Goal: Information Seeking & Learning: Learn about a topic

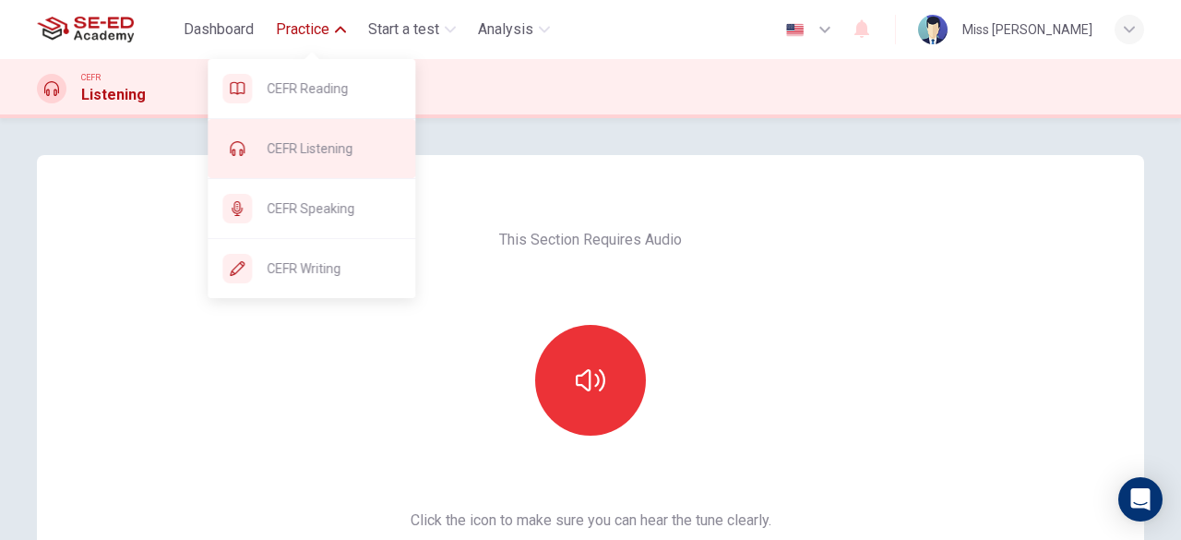
click at [355, 162] on div "CEFR Listening" at bounding box center [312, 148] width 208 height 59
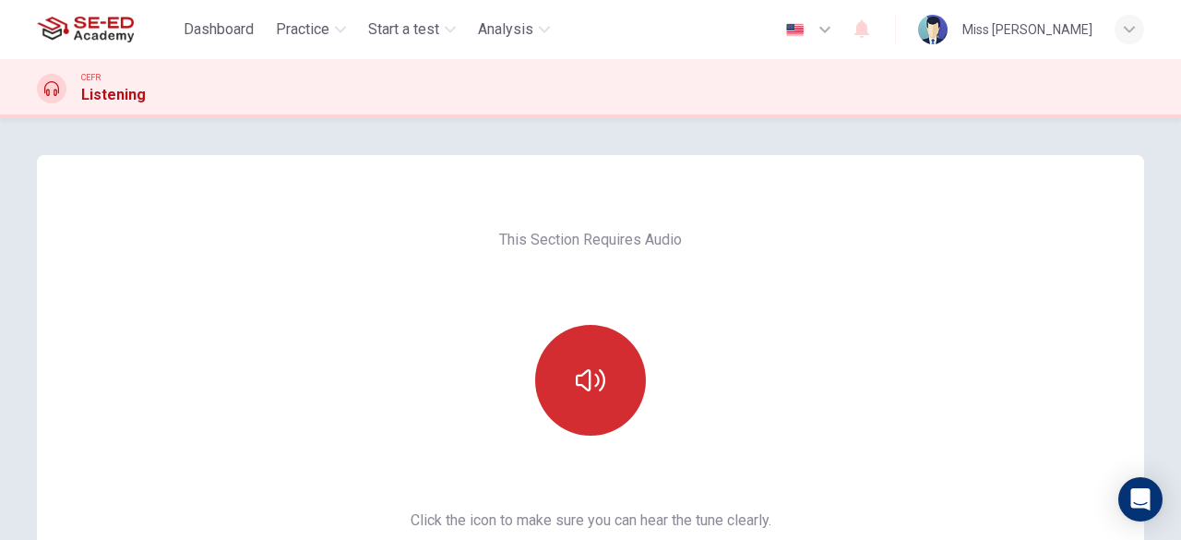
click at [595, 376] on icon "button" at bounding box center [591, 380] width 30 height 30
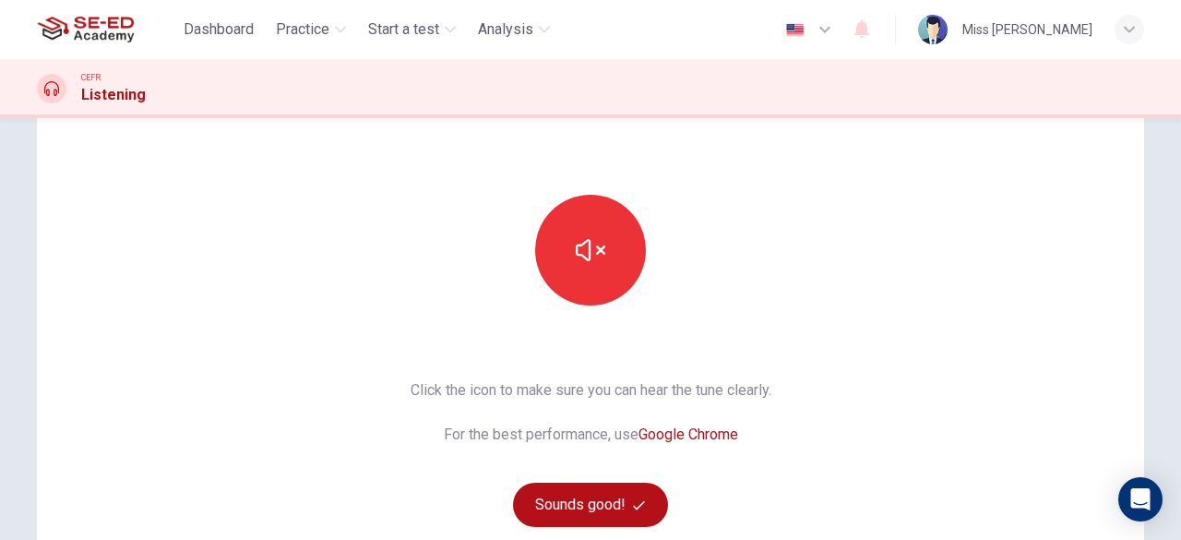
scroll to position [92, 0]
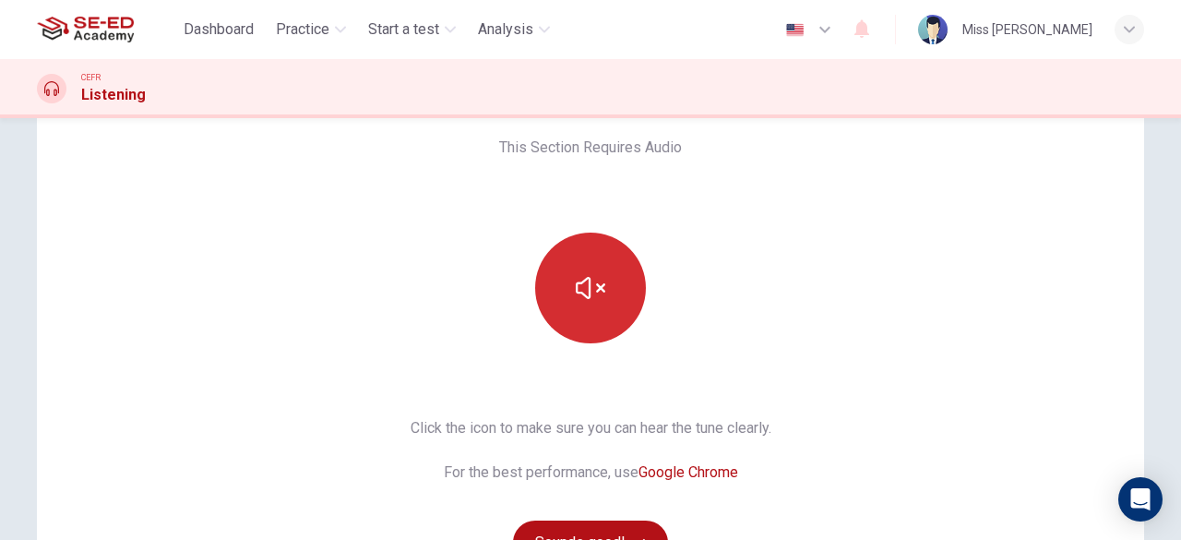
click at [566, 300] on button "button" at bounding box center [590, 287] width 111 height 111
click at [596, 307] on button "button" at bounding box center [590, 287] width 111 height 111
click at [587, 292] on icon "button" at bounding box center [591, 288] width 30 height 30
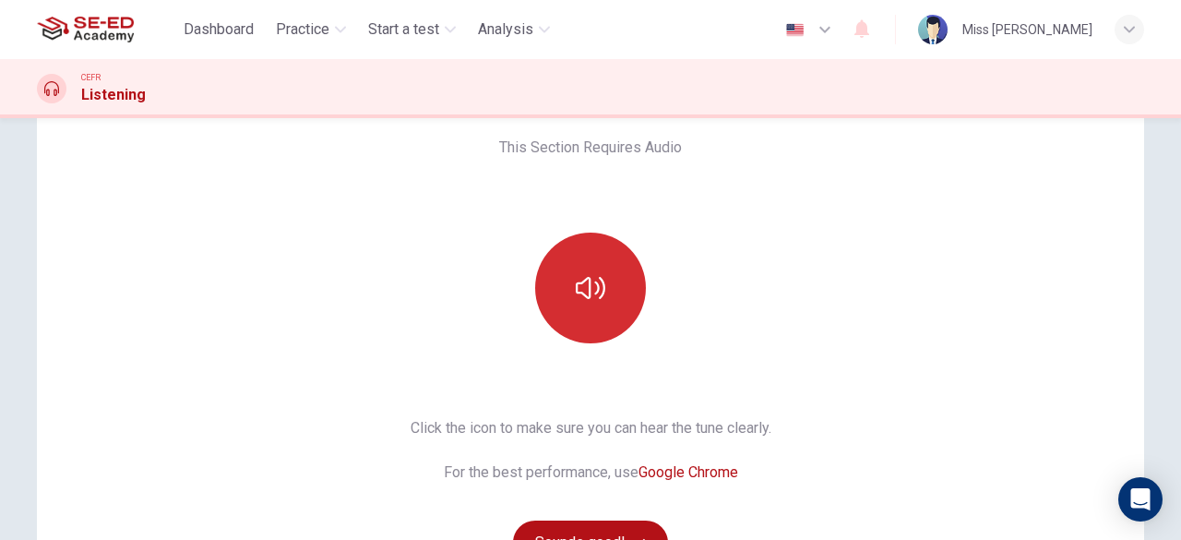
click at [587, 292] on icon "button" at bounding box center [591, 288] width 30 height 30
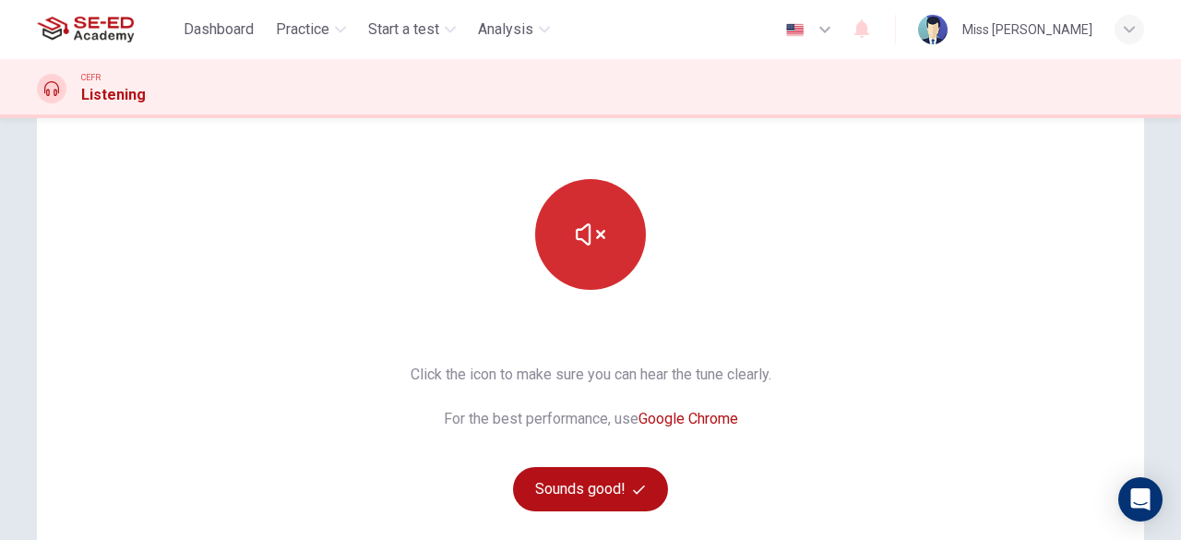
scroll to position [185, 0]
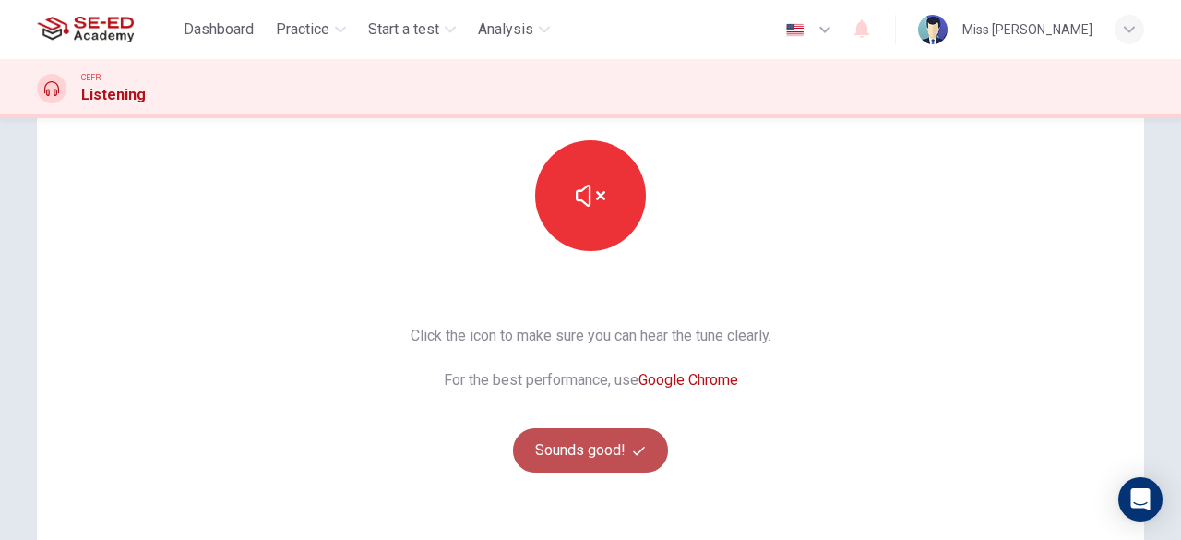
click at [602, 450] on button "Sounds good!" at bounding box center [590, 450] width 155 height 44
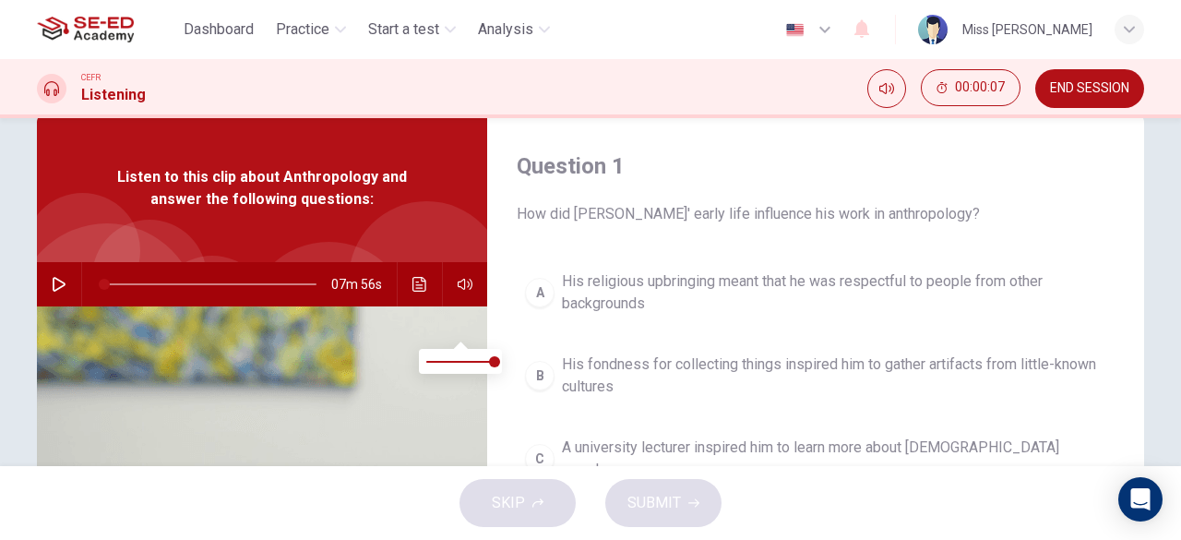
scroll to position [0, 0]
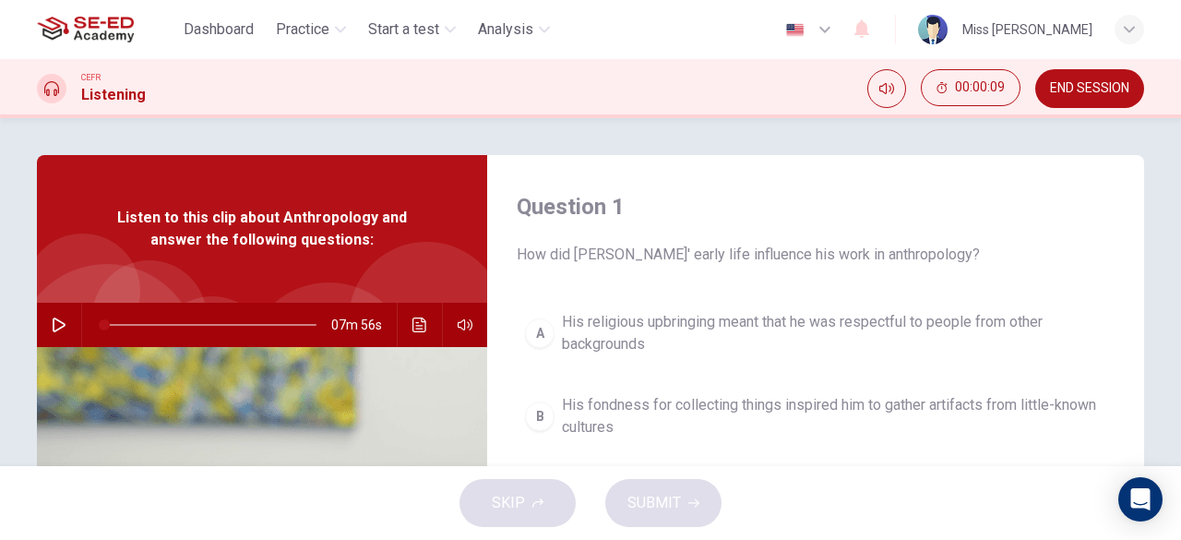
click at [52, 321] on icon "button" at bounding box center [59, 324] width 15 height 15
click at [458, 325] on icon "button" at bounding box center [465, 324] width 15 height 15
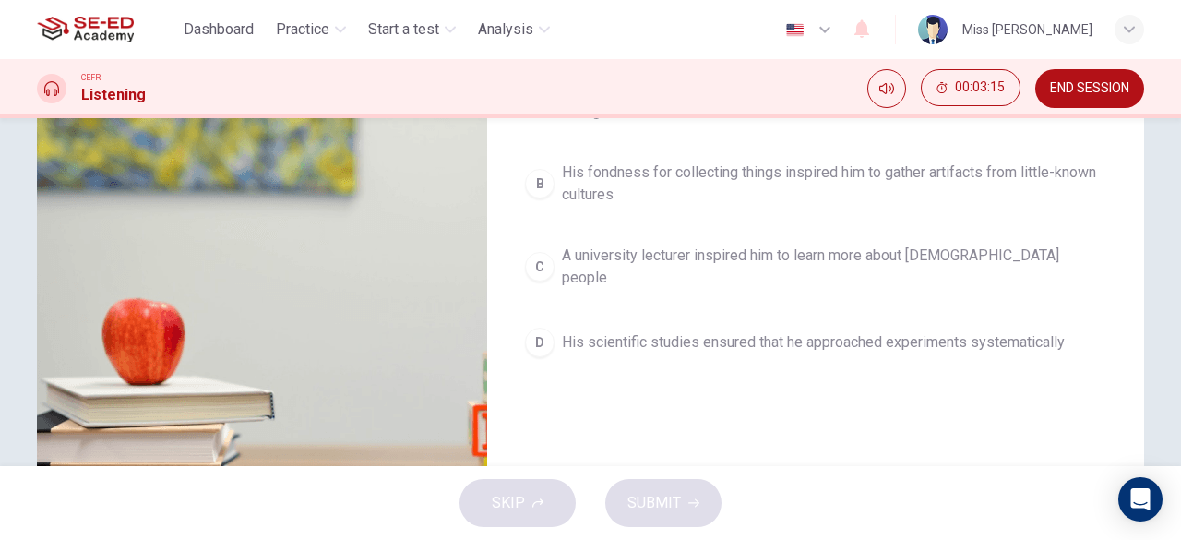
scroll to position [0, 0]
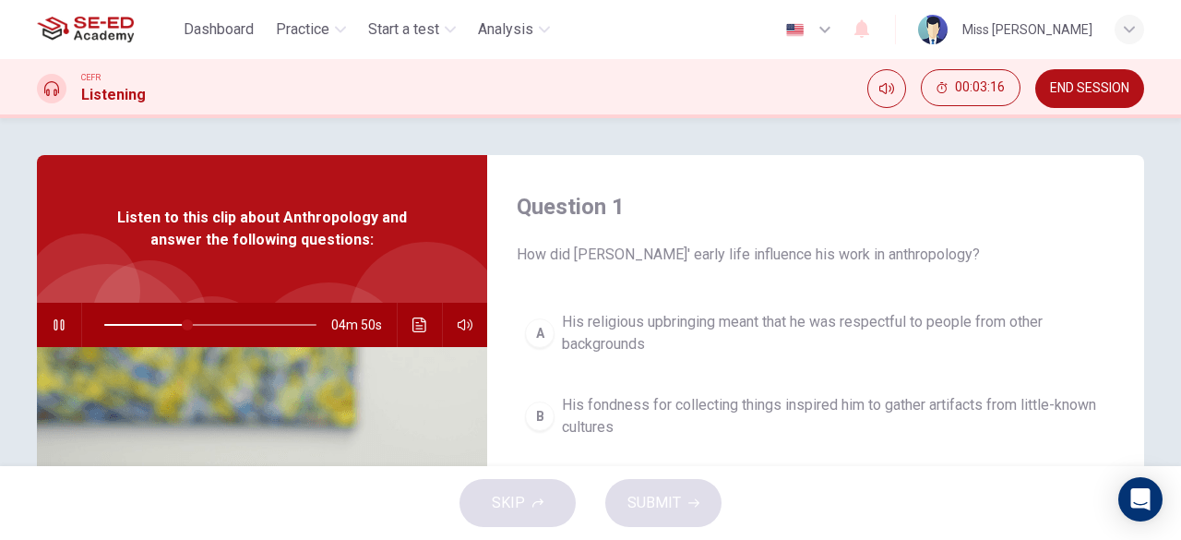
click at [629, 332] on span "His religious upbringing meant that he was respectful to people from other back…" at bounding box center [834, 333] width 544 height 44
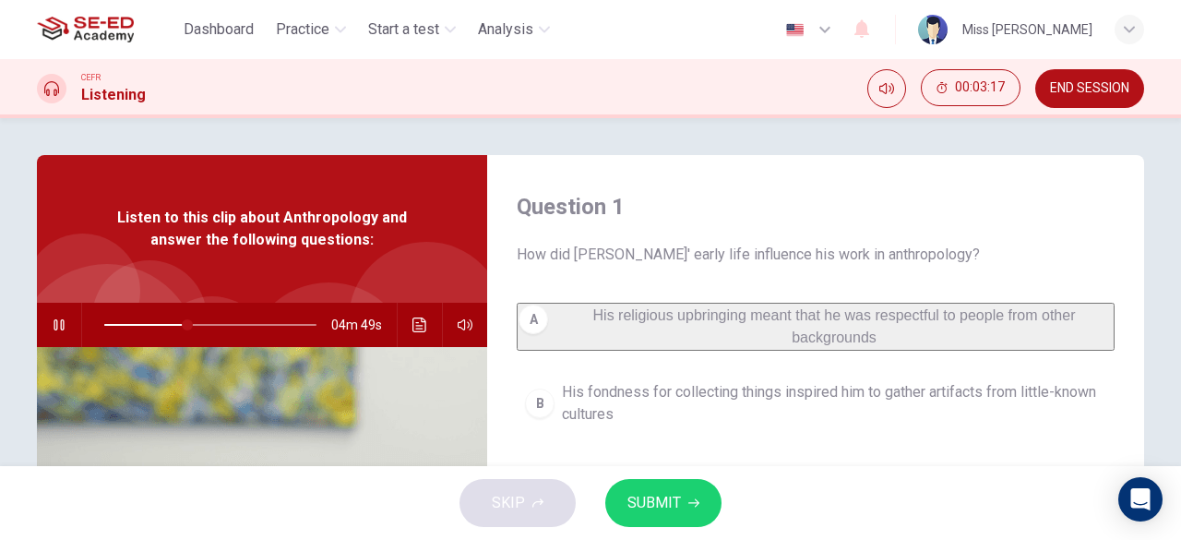
click at [685, 501] on button "SUBMIT" at bounding box center [663, 503] width 116 height 48
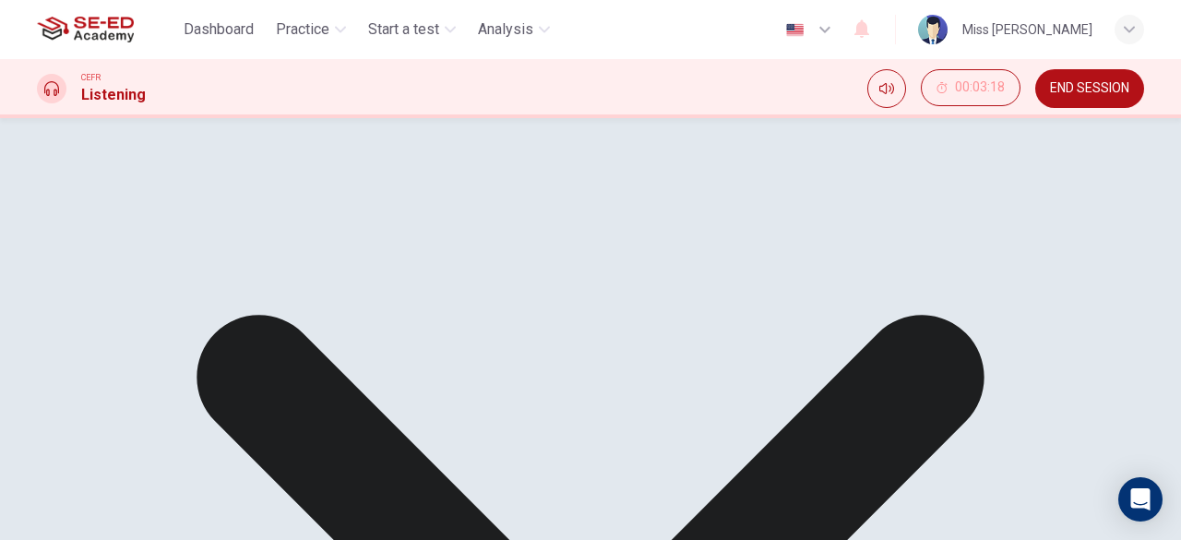
scroll to position [185, 0]
click at [1180, 60] on div "CEFR Listening 00:03:18 END SESSION" at bounding box center [590, 88] width 1181 height 59
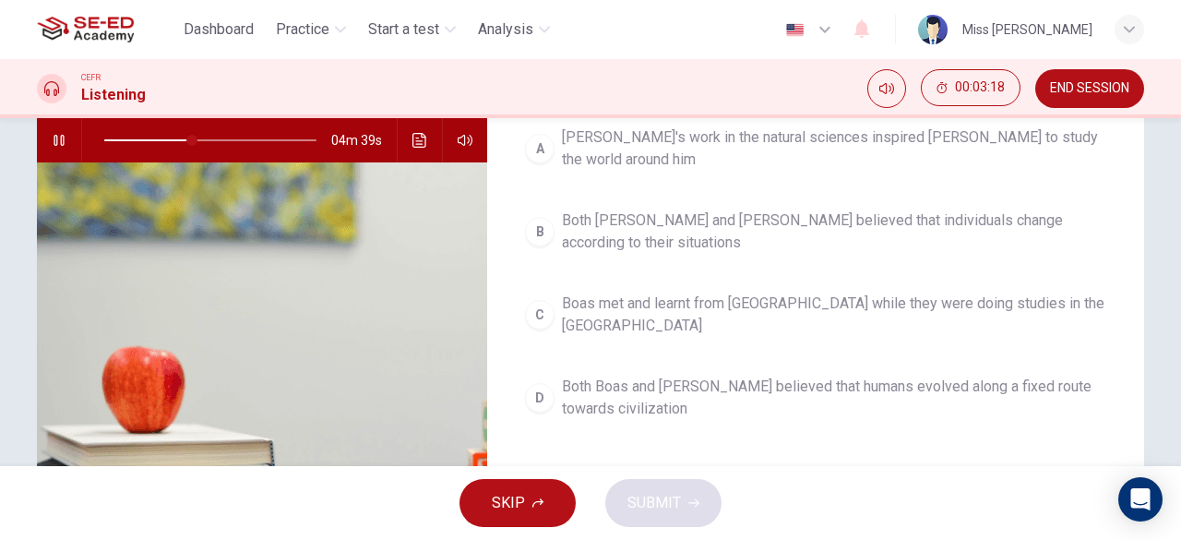
click at [632, 302] on span "Boas met and learnt from [GEOGRAPHIC_DATA] while they were doing studies in the…" at bounding box center [834, 314] width 544 height 44
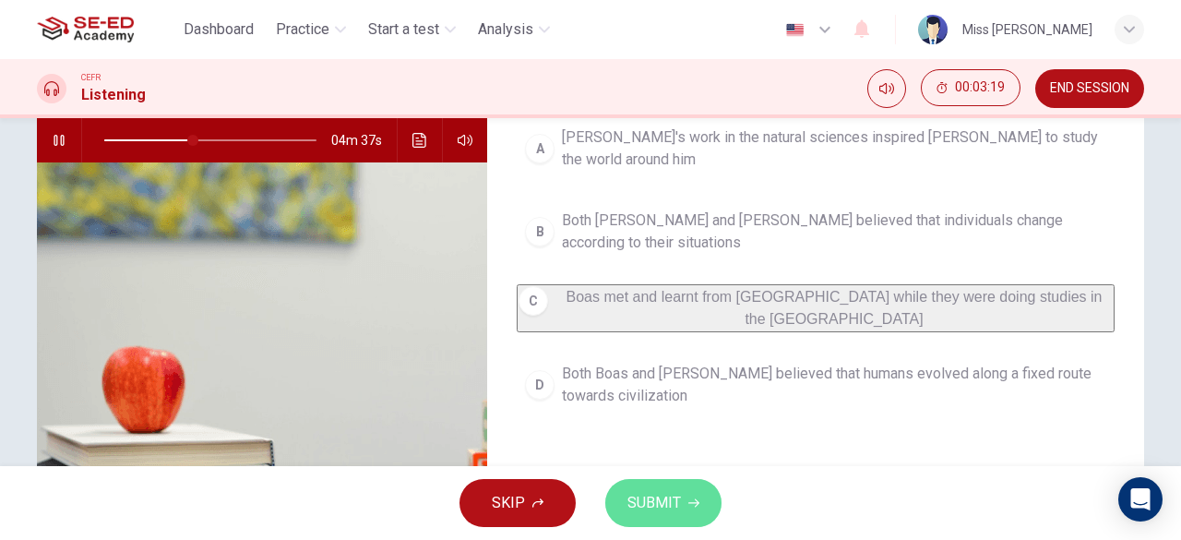
click at [661, 499] on span "SUBMIT" at bounding box center [654, 503] width 54 height 26
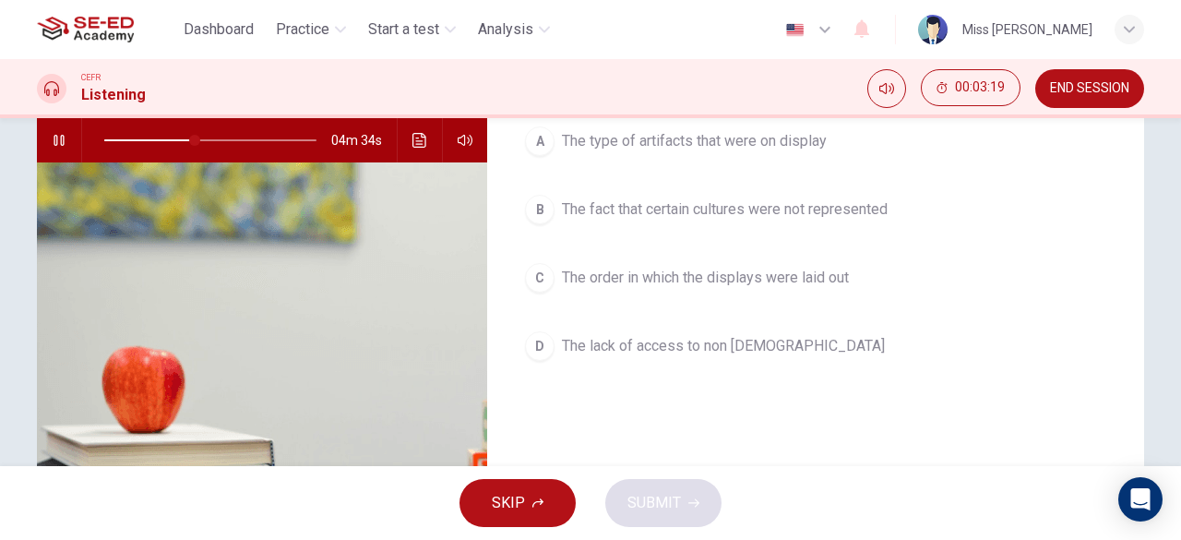
click at [600, 335] on span "The lack of access to non [DEMOGRAPHIC_DATA]" at bounding box center [723, 346] width 323 height 22
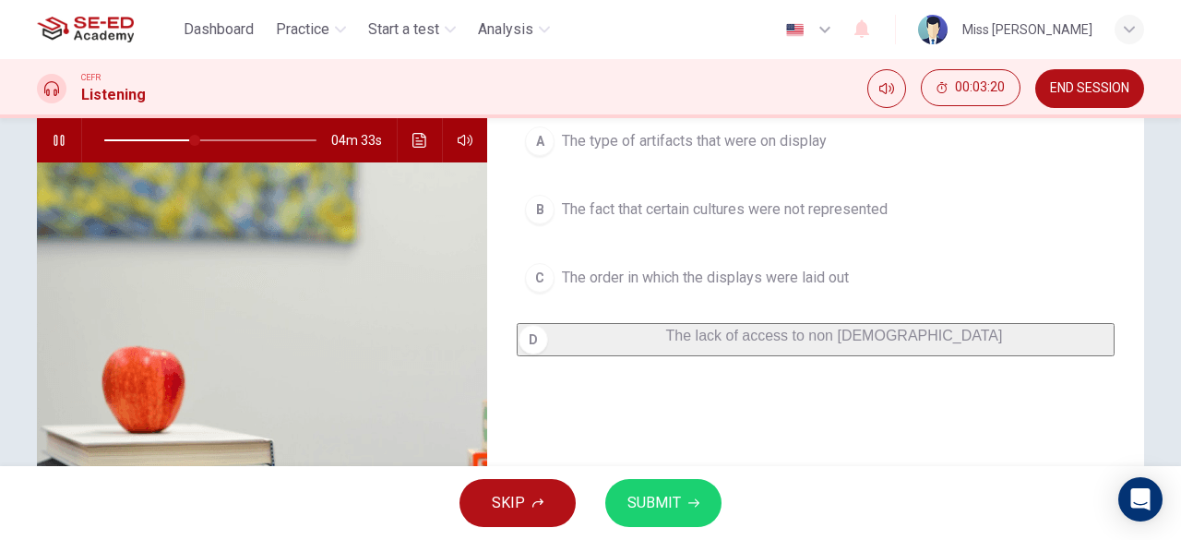
click at [698, 503] on button "SUBMIT" at bounding box center [663, 503] width 116 height 48
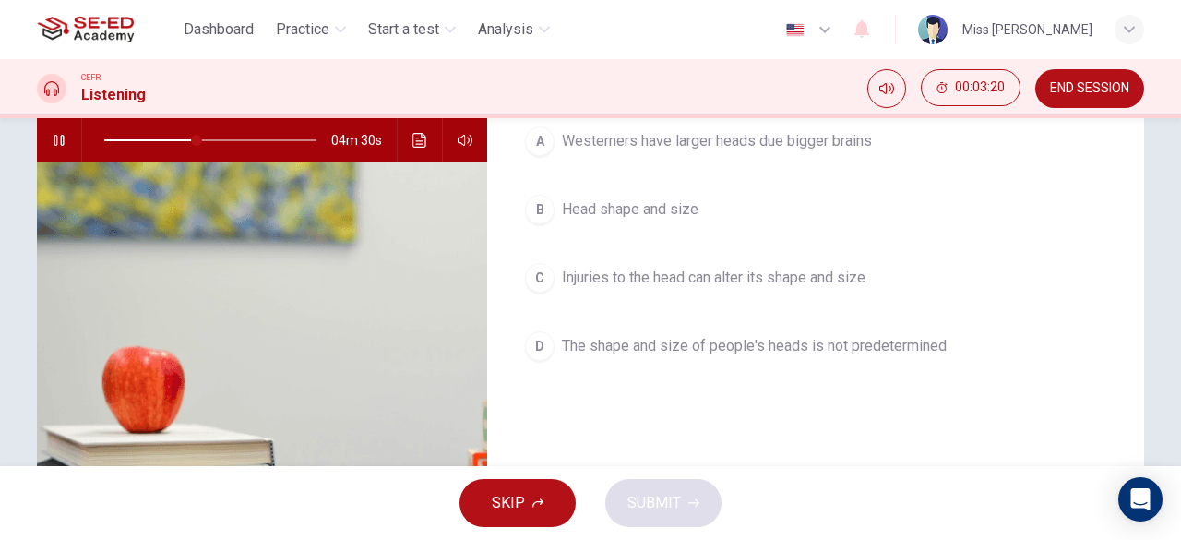
click at [628, 260] on button "C Injuries to the head can alter its shape and size" at bounding box center [816, 278] width 598 height 46
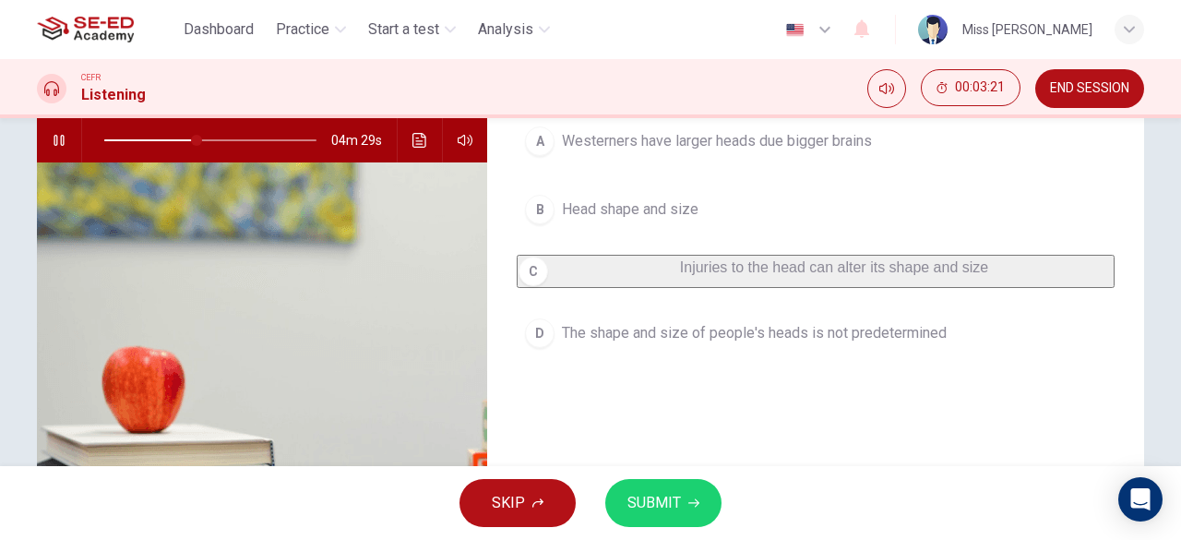
click at [678, 499] on span "SUBMIT" at bounding box center [654, 503] width 54 height 26
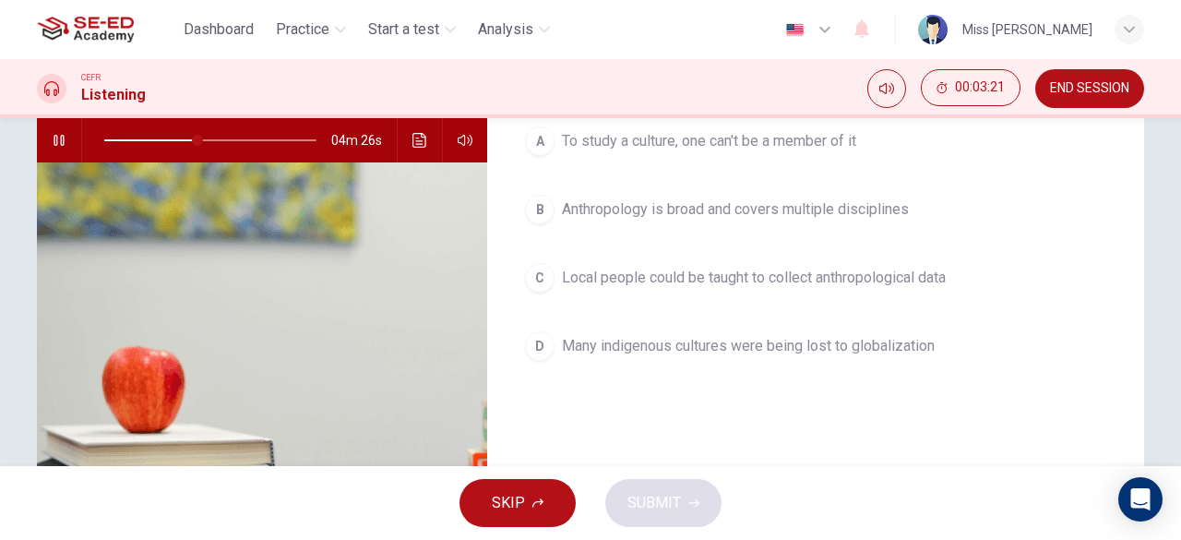
click at [634, 296] on button "C Local people could be taught to collect anthropological data" at bounding box center [816, 278] width 598 height 46
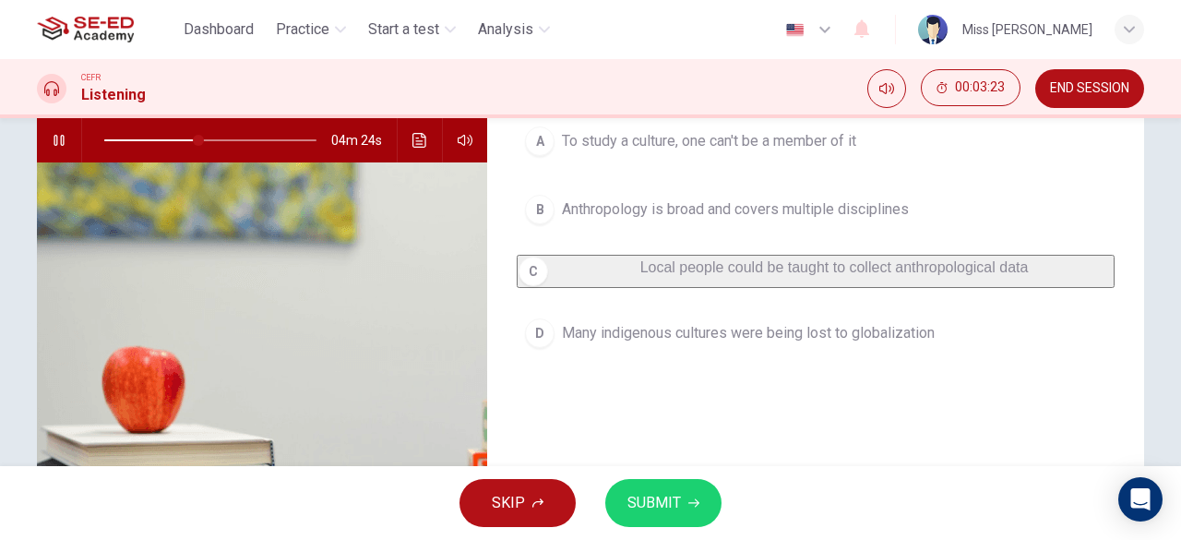
click at [642, 494] on span "SUBMIT" at bounding box center [654, 503] width 54 height 26
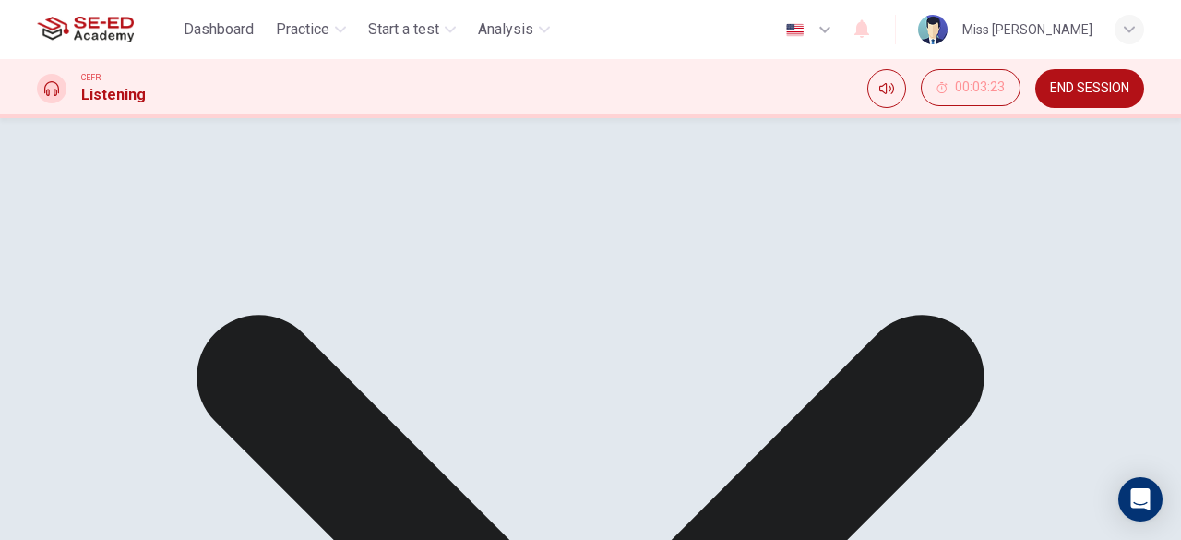
type input "45"
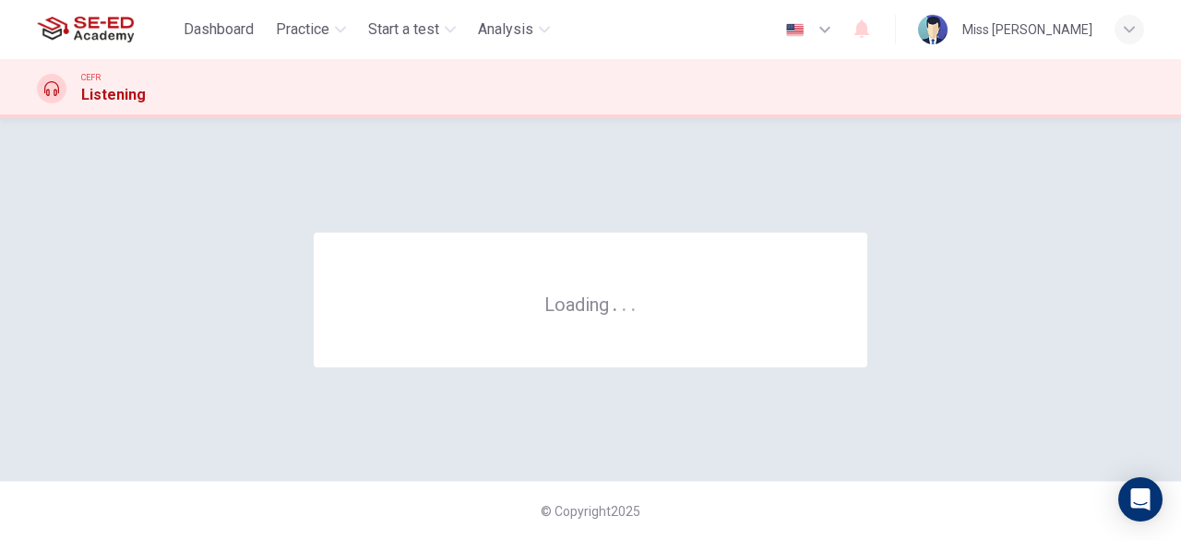
scroll to position [0, 0]
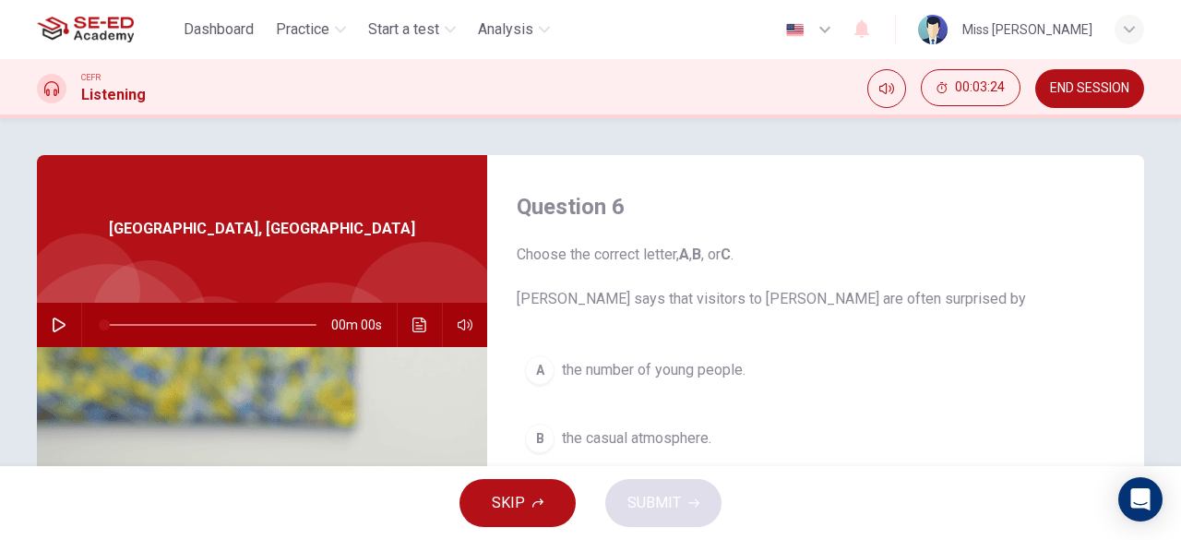
click at [610, 364] on span "the number of young people." at bounding box center [654, 370] width 184 height 22
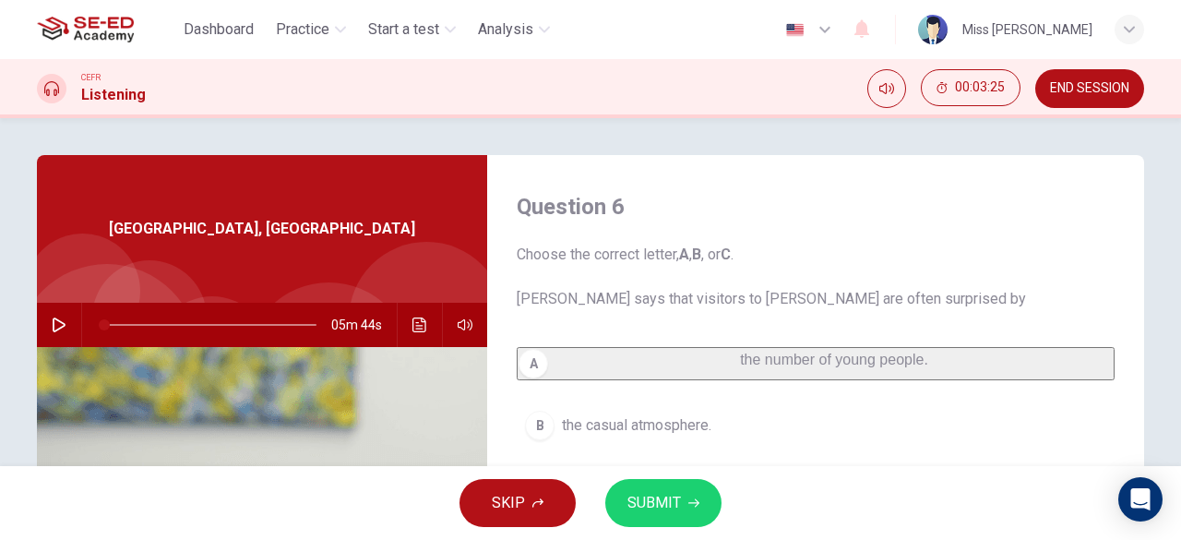
click at [670, 502] on span "SUBMIT" at bounding box center [654, 503] width 54 height 26
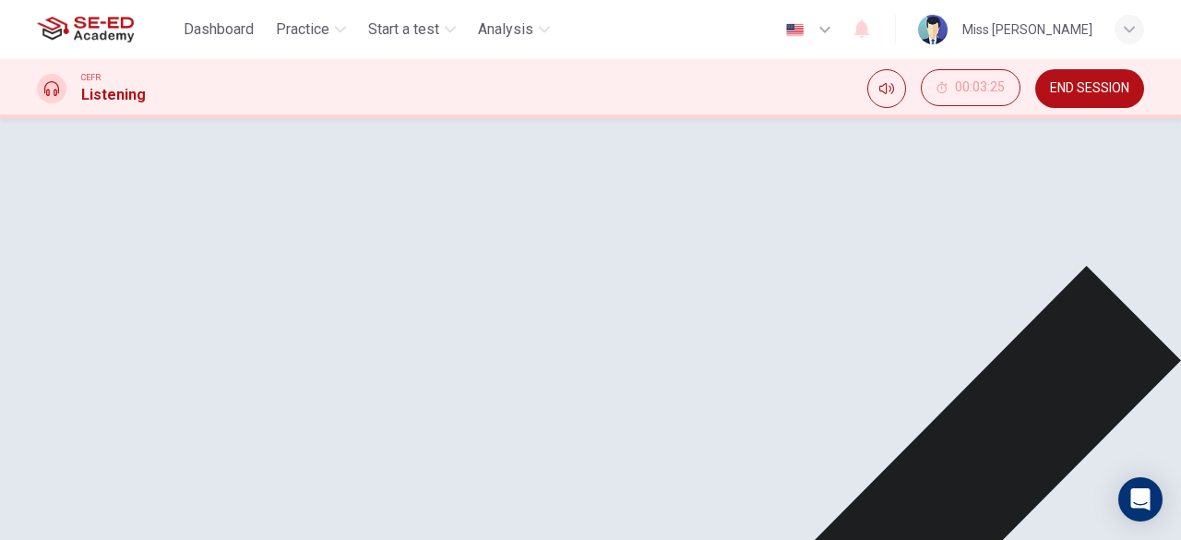
scroll to position [277, 0]
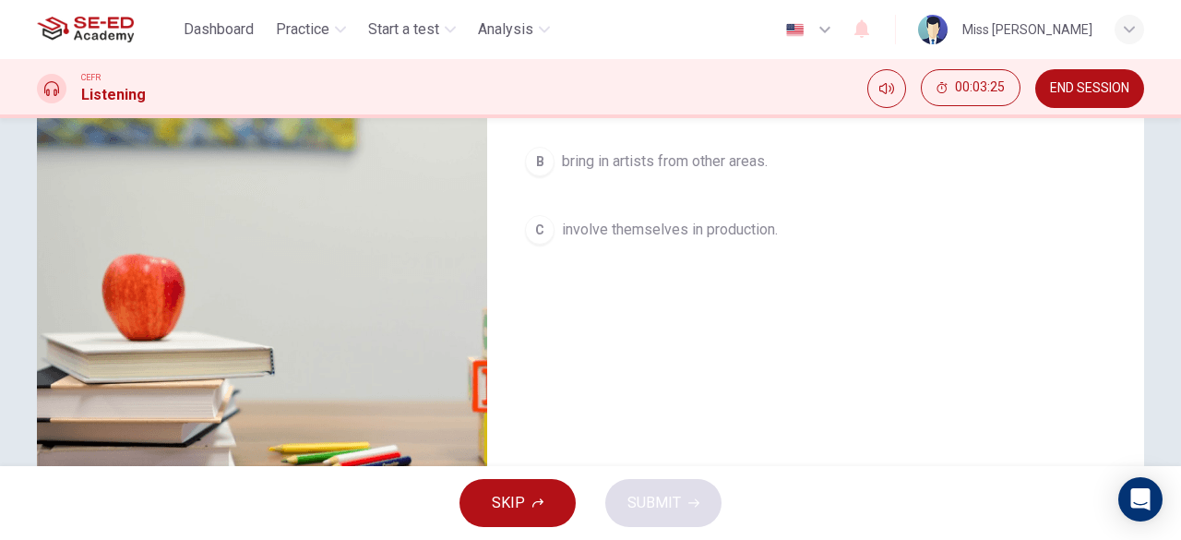
click at [626, 233] on span "involve themselves in production." at bounding box center [670, 230] width 216 height 22
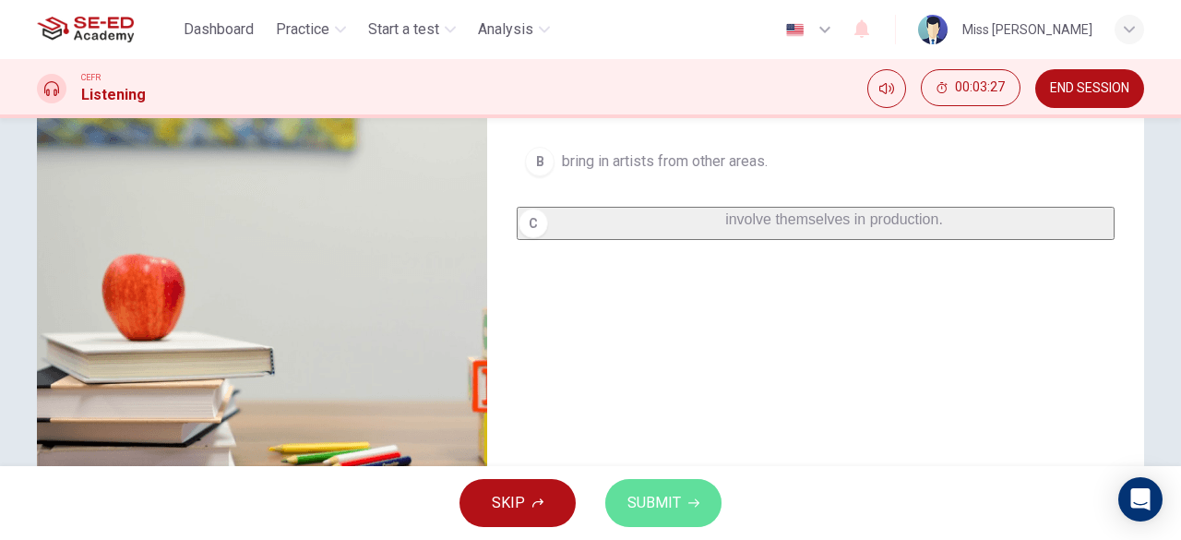
click at [696, 500] on icon "button" at bounding box center [693, 502] width 11 height 11
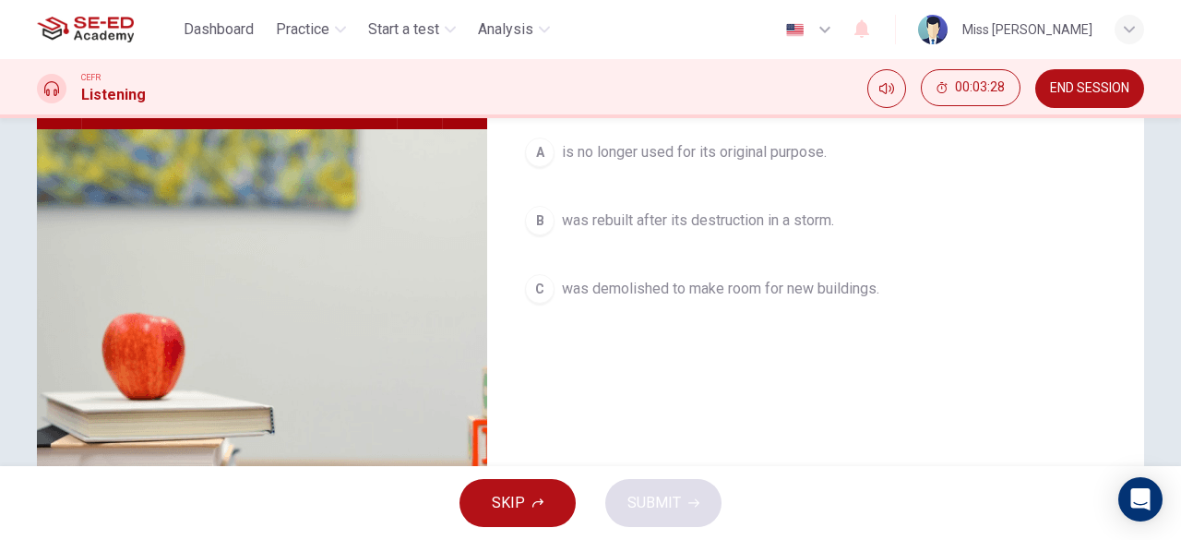
scroll to position [92, 0]
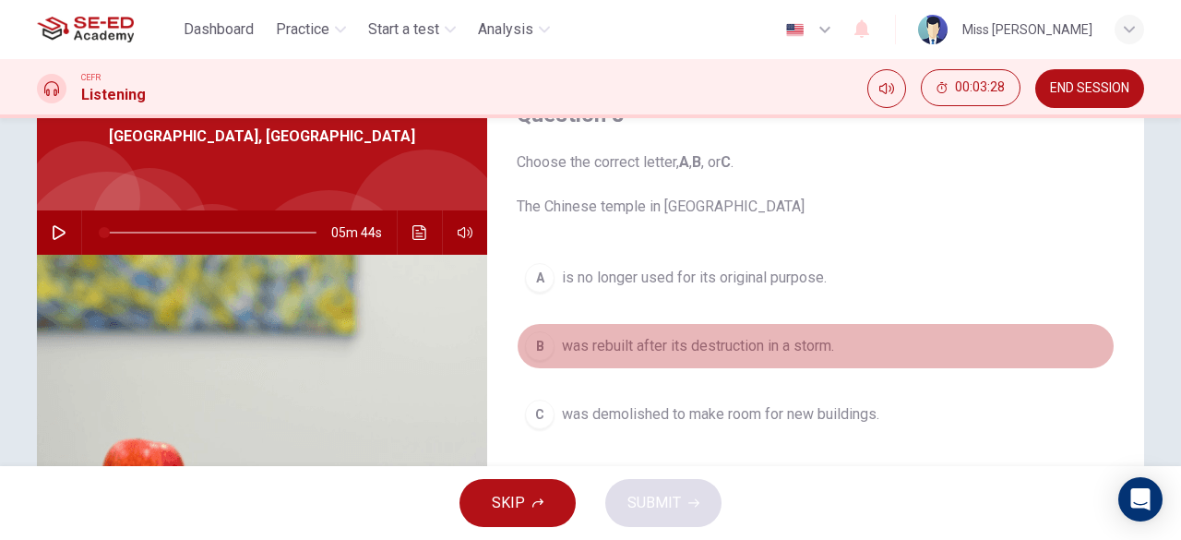
click at [693, 333] on button "B was rebuilt after its destruction in a storm." at bounding box center [816, 346] width 598 height 46
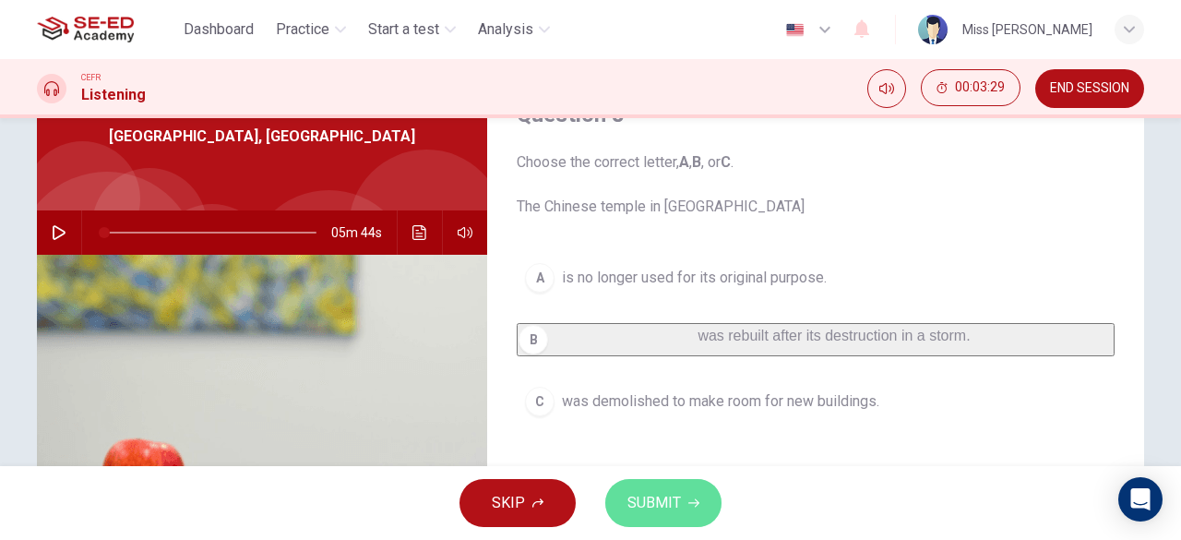
click at [661, 507] on span "SUBMIT" at bounding box center [654, 503] width 54 height 26
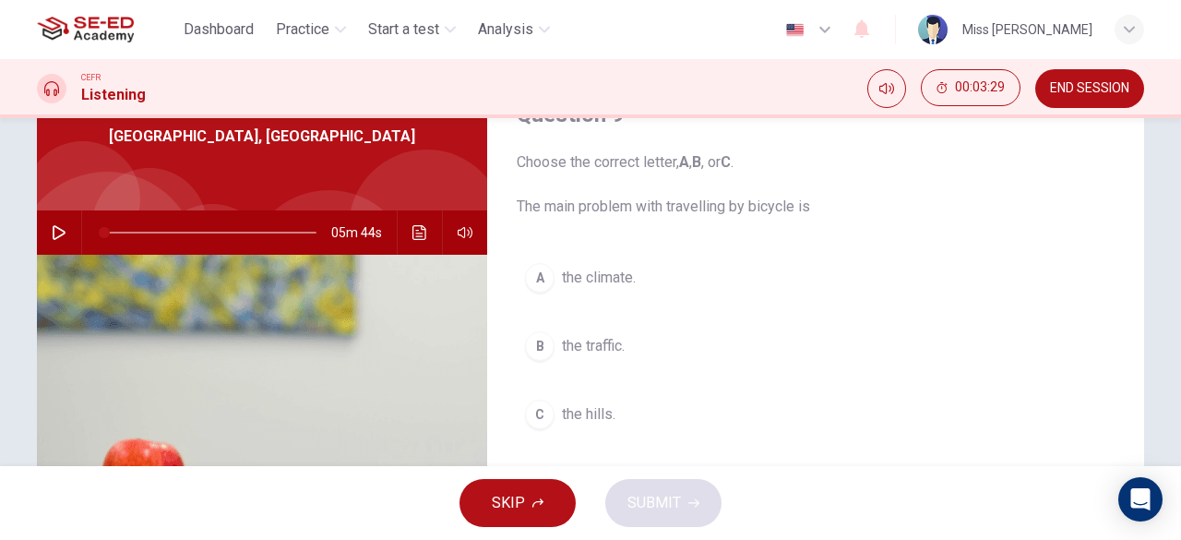
click at [563, 333] on button "B the traffic." at bounding box center [816, 346] width 598 height 46
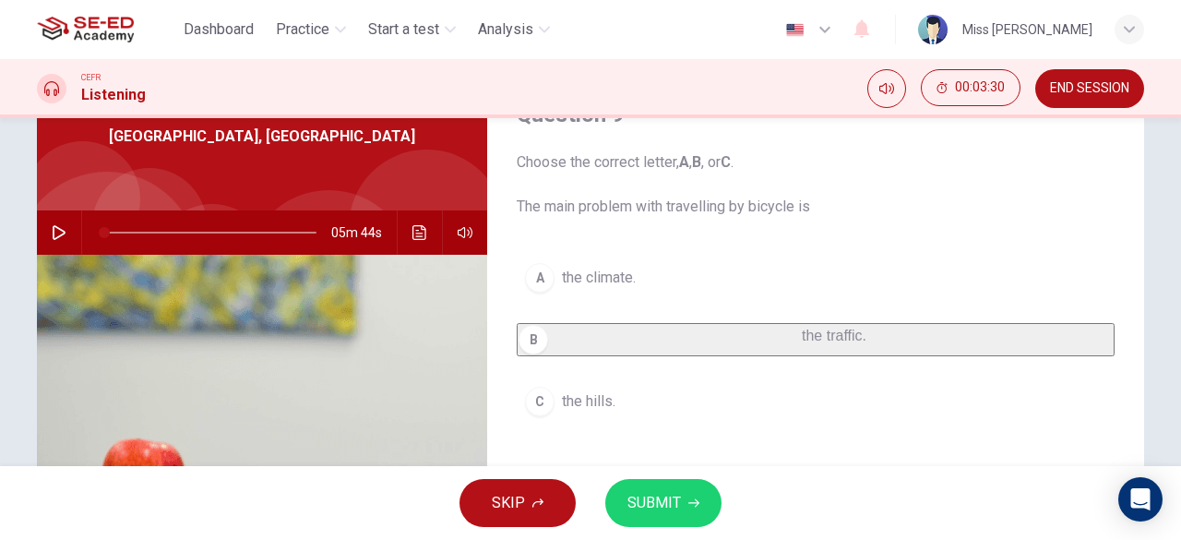
click at [652, 487] on button "SUBMIT" at bounding box center [663, 503] width 116 height 48
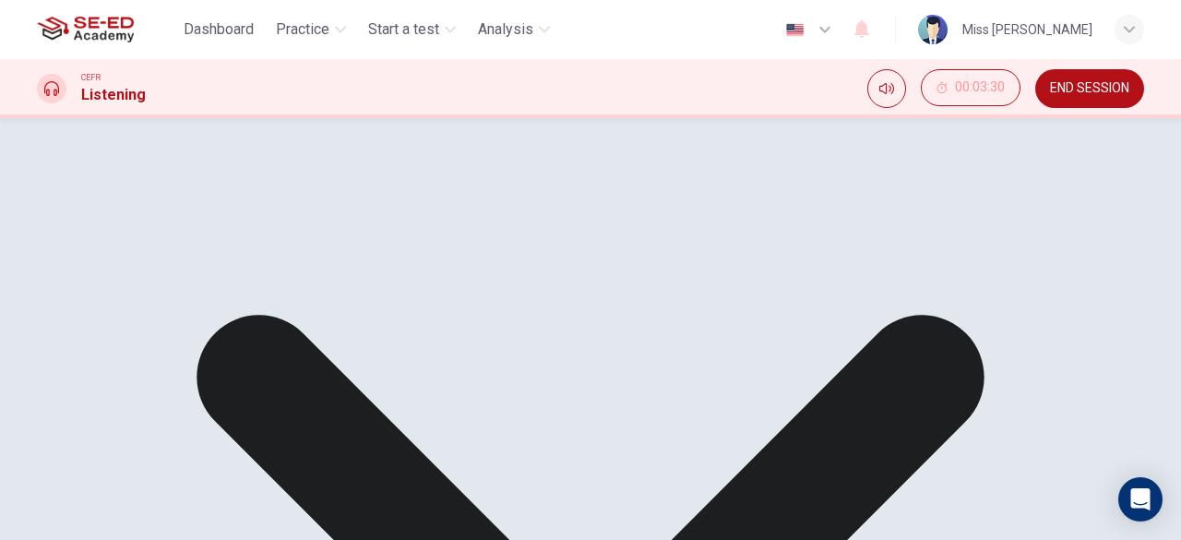
scroll to position [277, 0]
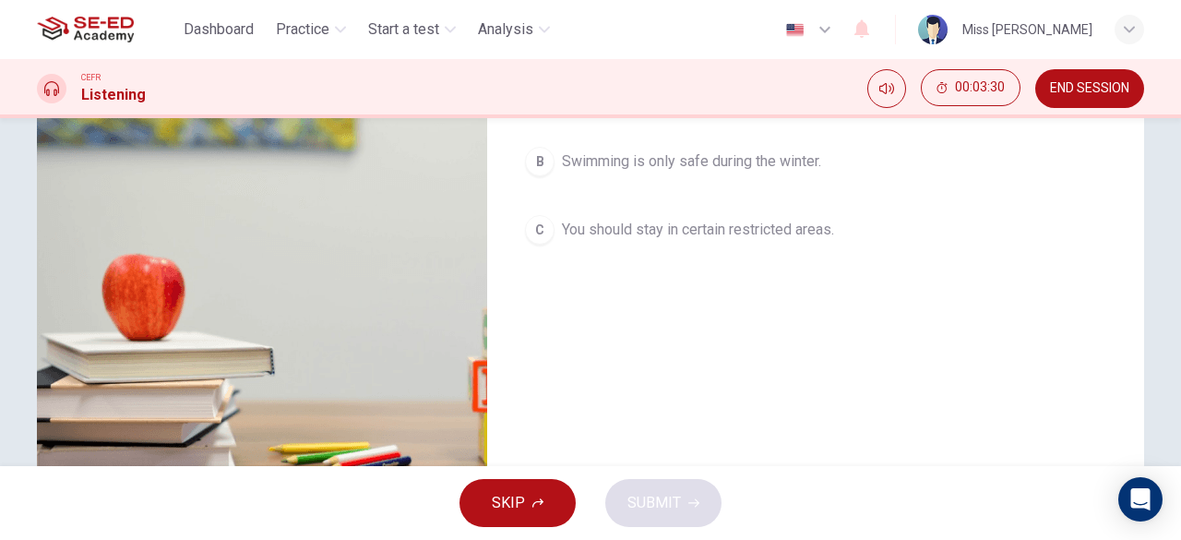
click at [578, 241] on button "C You should stay in certain restricted areas." at bounding box center [816, 230] width 598 height 46
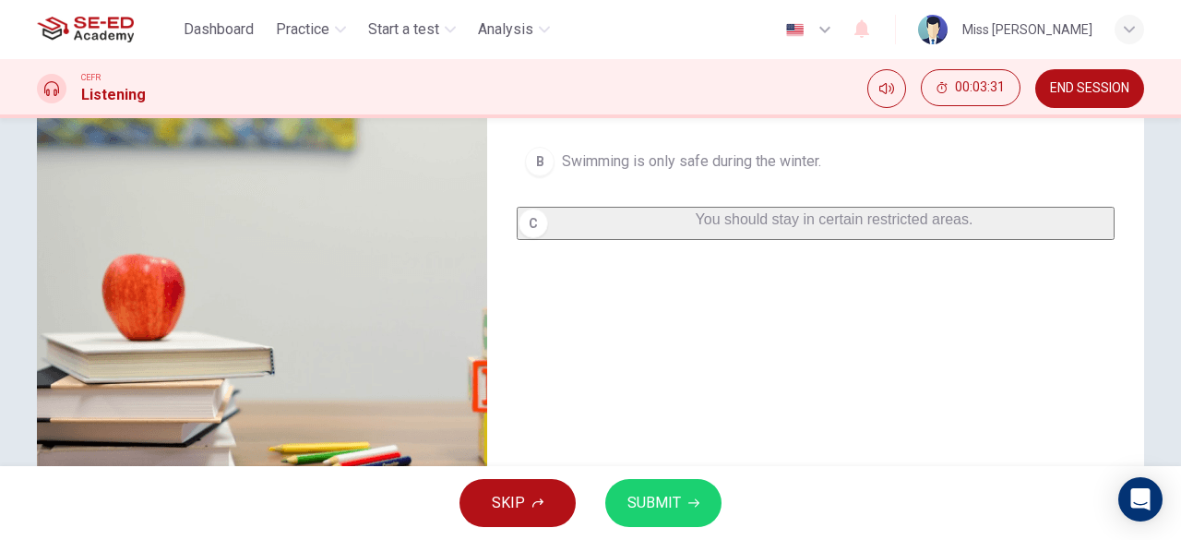
click at [688, 505] on icon "button" at bounding box center [693, 502] width 11 height 11
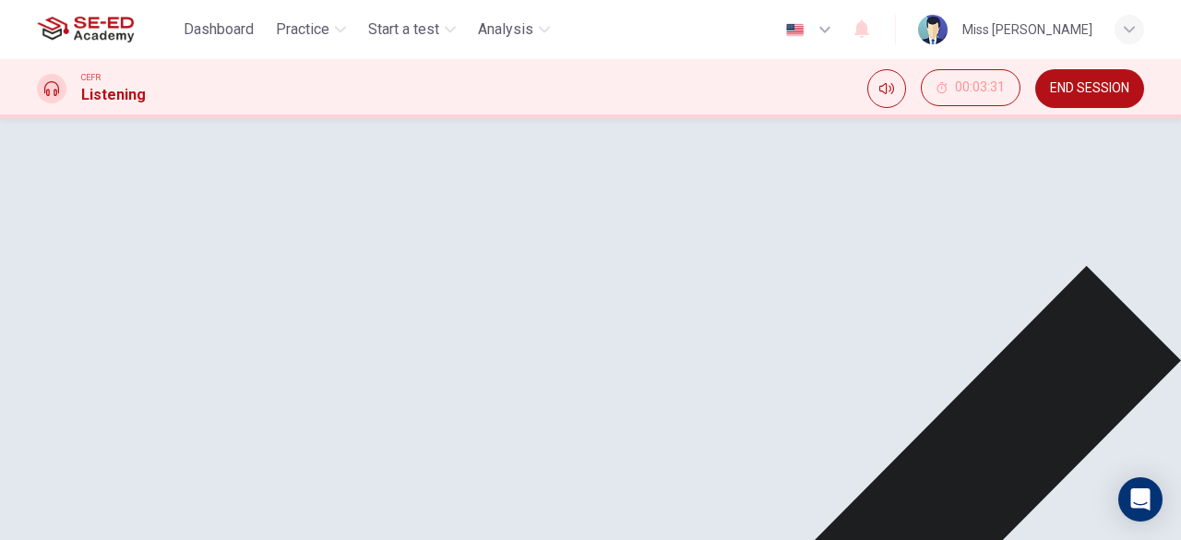
scroll to position [185, 0]
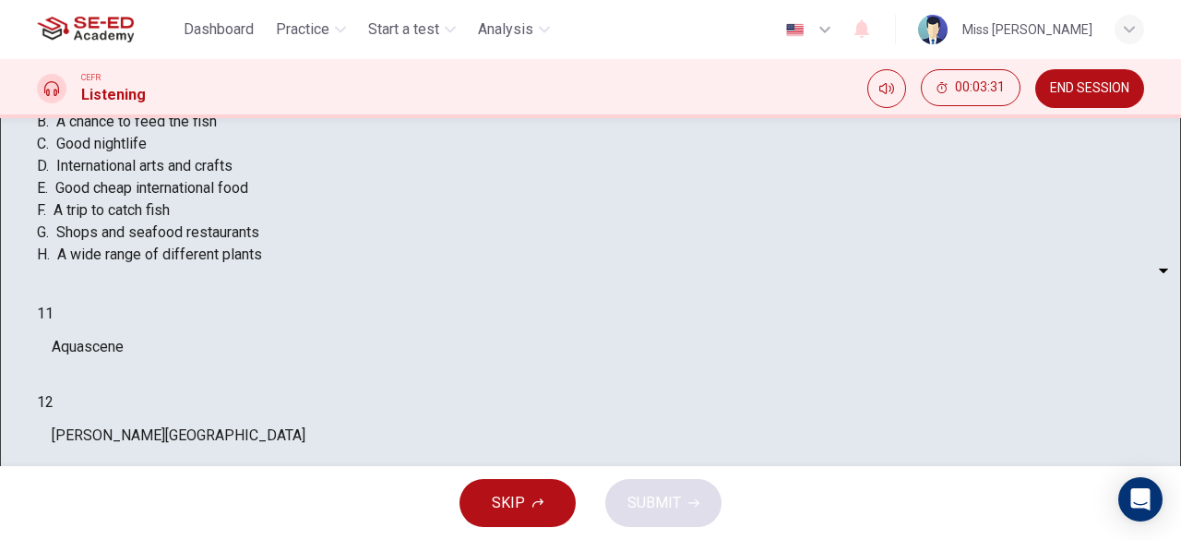
click at [232, 177] on span "International arts and crafts" at bounding box center [144, 166] width 176 height 22
click at [650, 344] on body "This site uses cookies, as explained in our Privacy Policy . If you agree to th…" at bounding box center [590, 270] width 1181 height 540
type input "D"
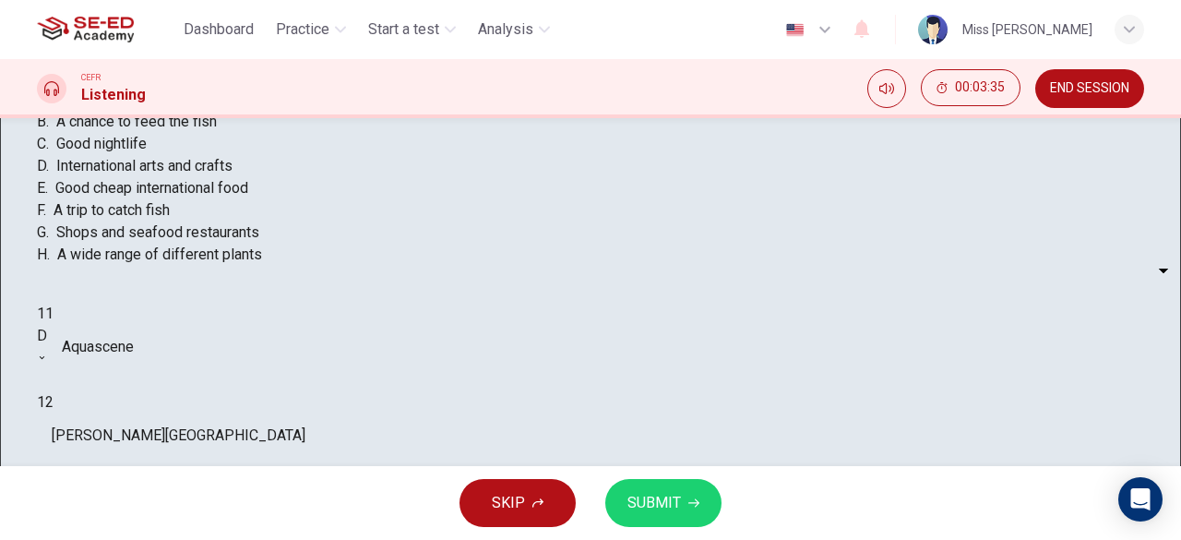
click at [649, 411] on body "This site uses cookies, as explained in our Privacy Policy . If you agree to th…" at bounding box center [590, 270] width 1181 height 540
type input "G"
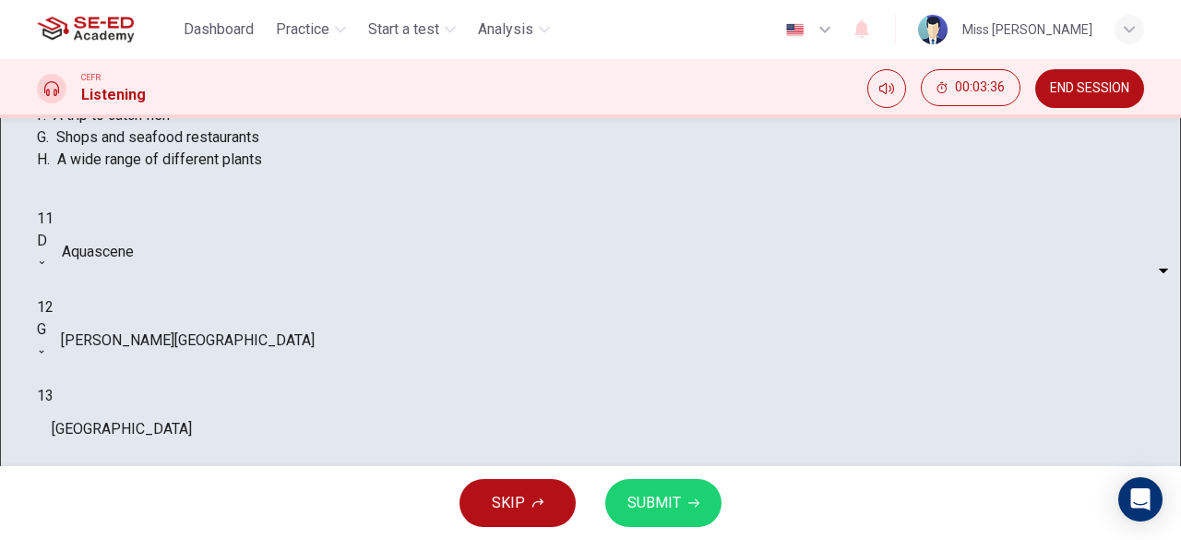
scroll to position [367, 0]
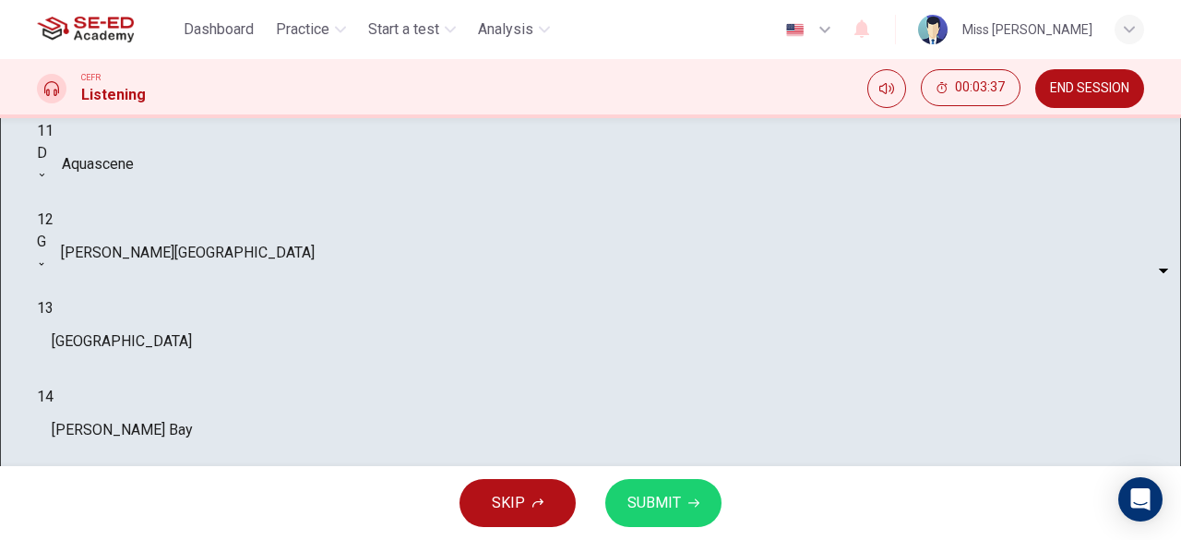
click at [645, 265] on body "This site uses cookies, as explained in our Privacy Policy . If you agree to th…" at bounding box center [590, 270] width 1181 height 540
type input "D"
click at [633, 332] on body "This site uses cookies, as explained in our Privacy Policy . If you agree to th…" at bounding box center [590, 270] width 1181 height 540
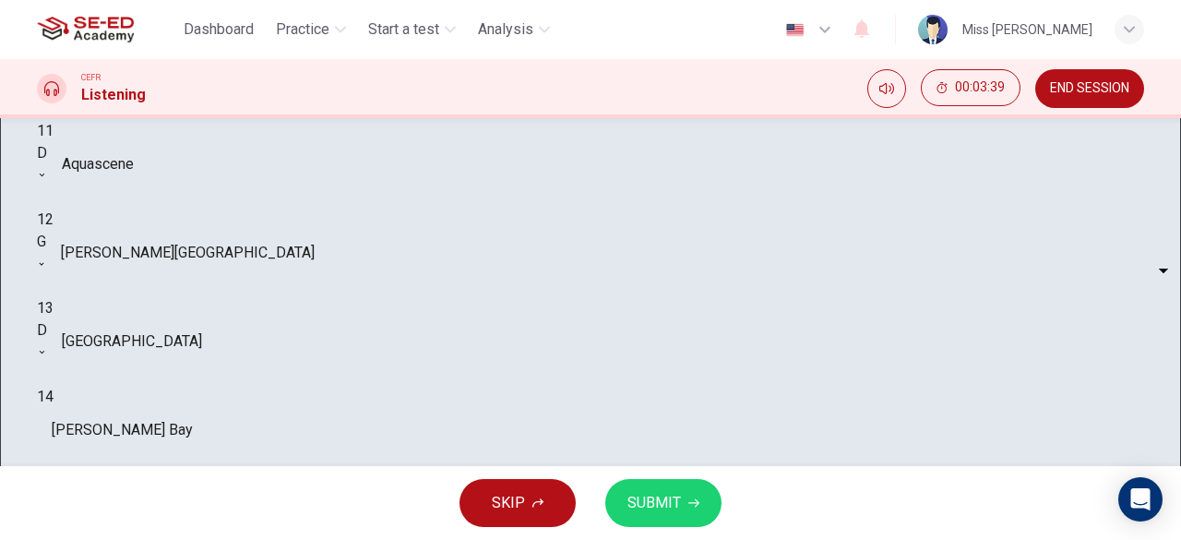
type input "E"
click at [638, 394] on body "This site uses cookies, as explained in our Privacy Policy . If you agree to th…" at bounding box center [590, 270] width 1181 height 540
type input "F"
click at [648, 175] on body "This site uses cookies, as explained in our Privacy Policy . If you agree to th…" at bounding box center [590, 270] width 1181 height 540
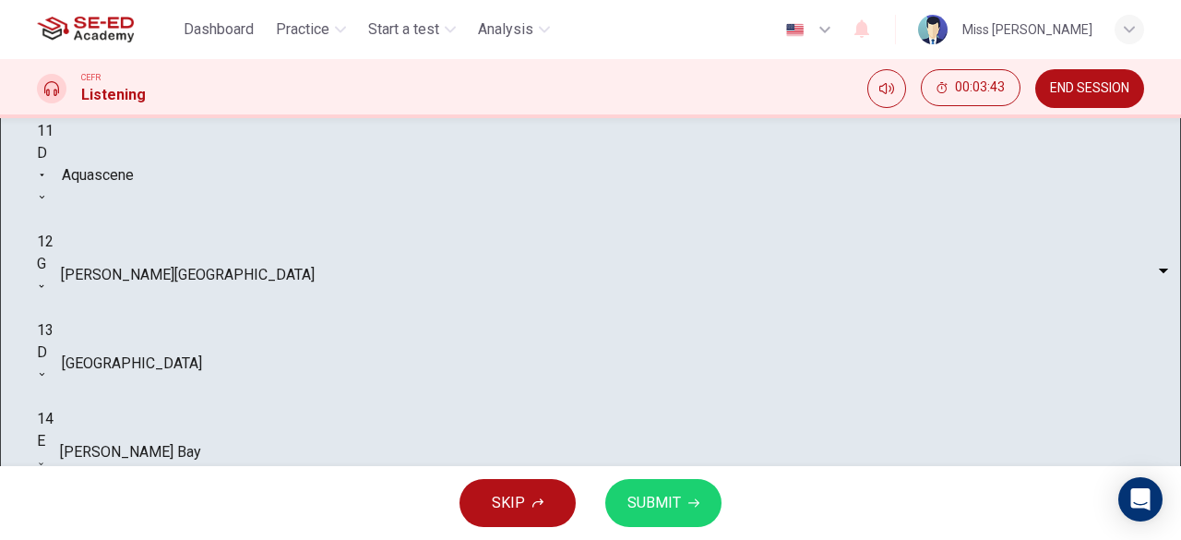
click at [642, 171] on body "This site uses cookies, as explained in our Privacy Policy . If you agree to th…" at bounding box center [590, 270] width 1181 height 540
type input "H"
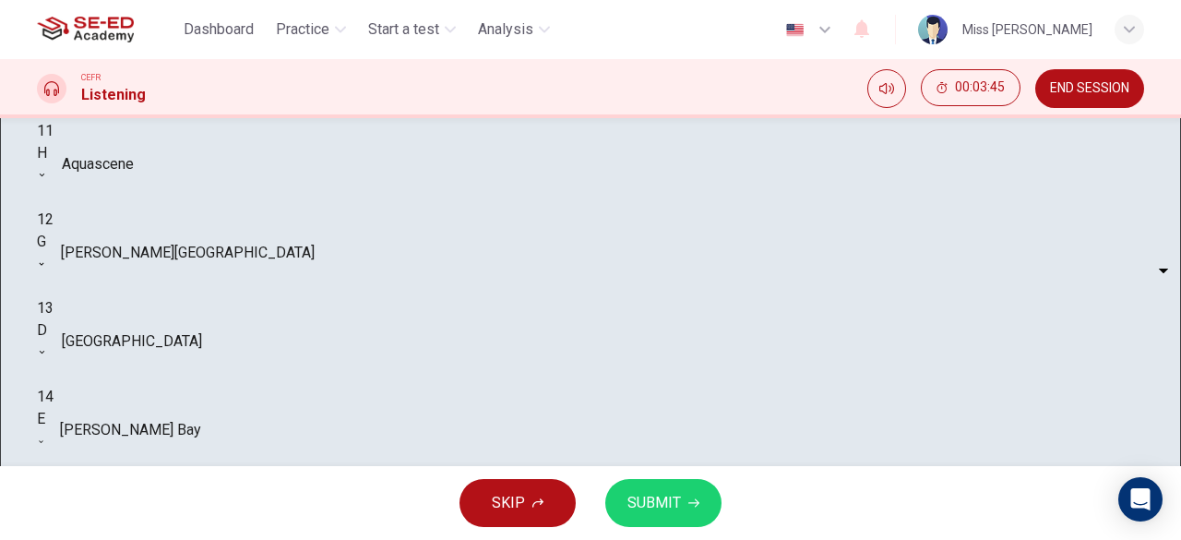
click at [631, 505] on span "SUBMIT" at bounding box center [654, 503] width 54 height 26
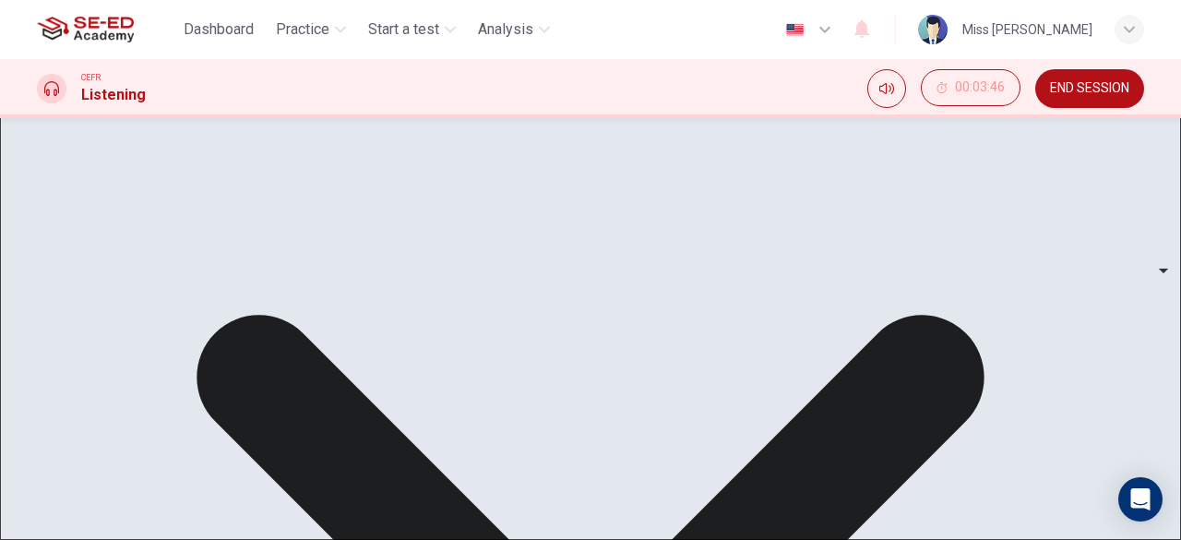
scroll to position [0, 0]
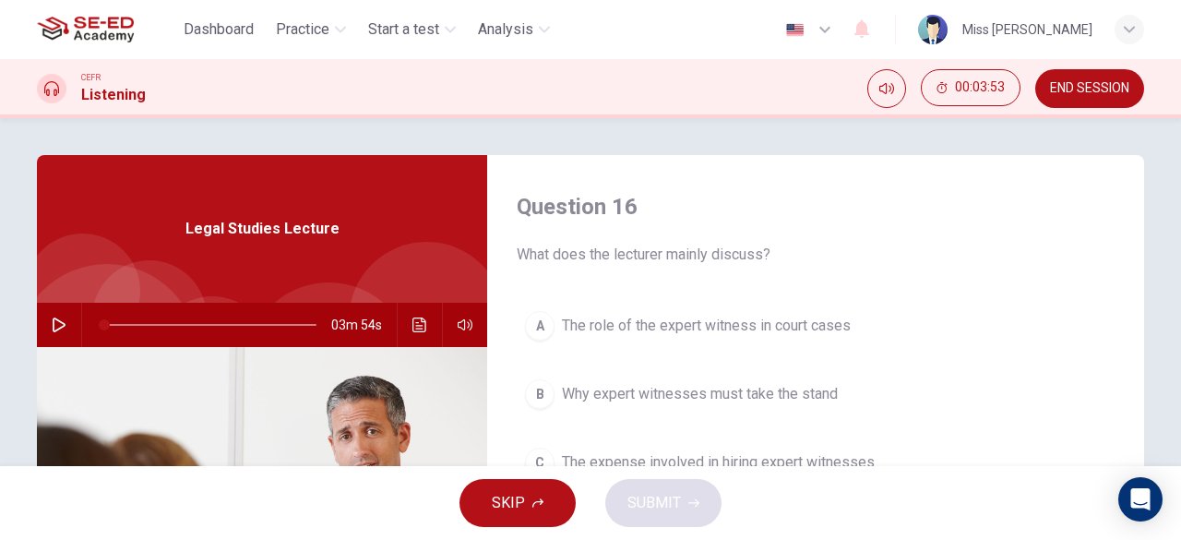
click at [44, 328] on button "button" at bounding box center [59, 325] width 30 height 44
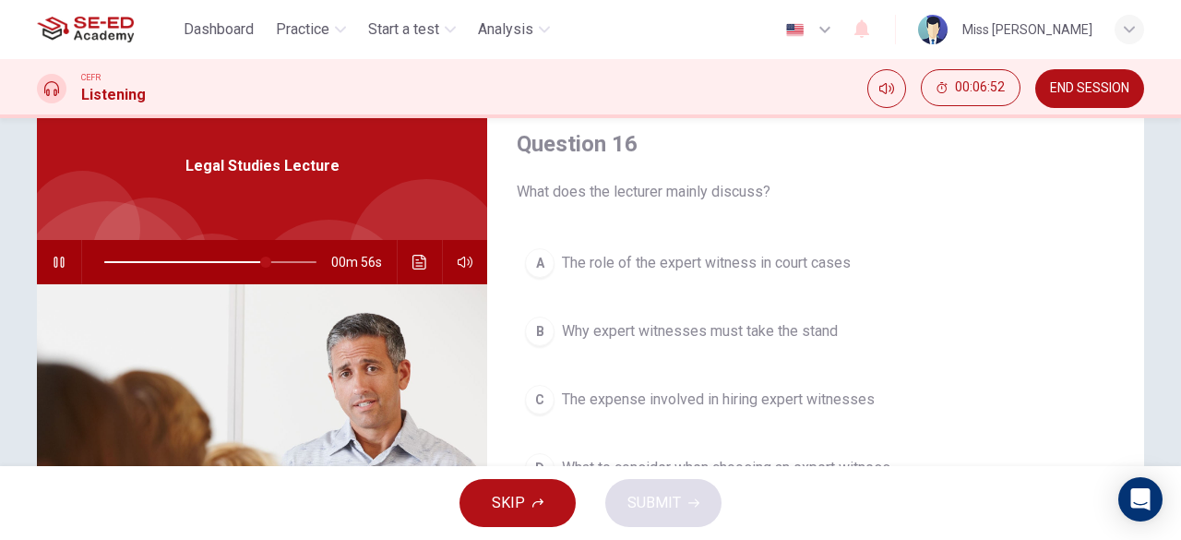
scroll to position [92, 0]
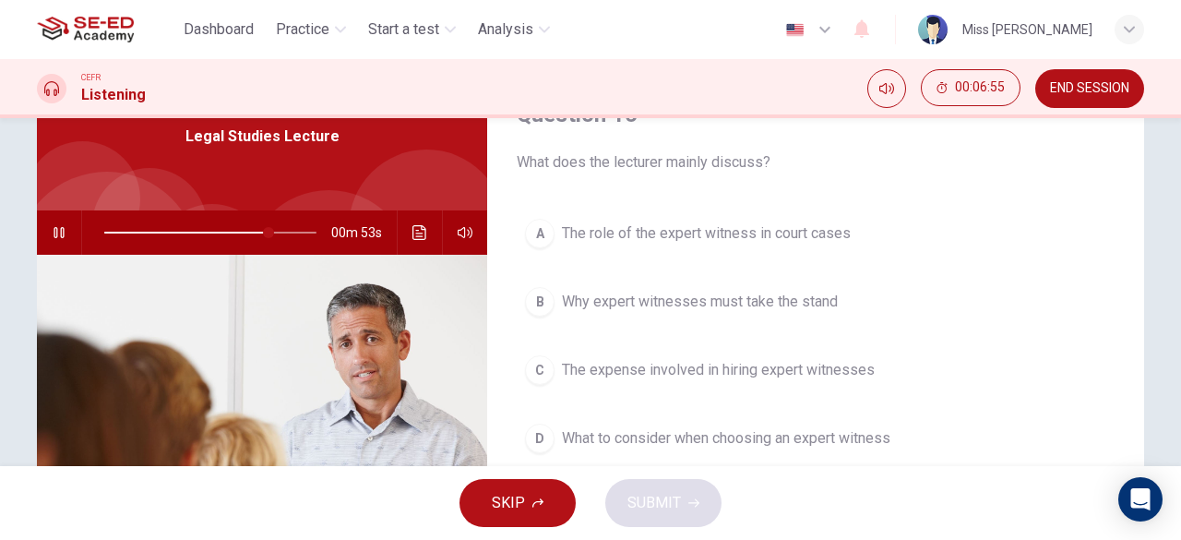
click at [825, 372] on span "The expense involved in hiring expert witnesses" at bounding box center [718, 370] width 313 height 22
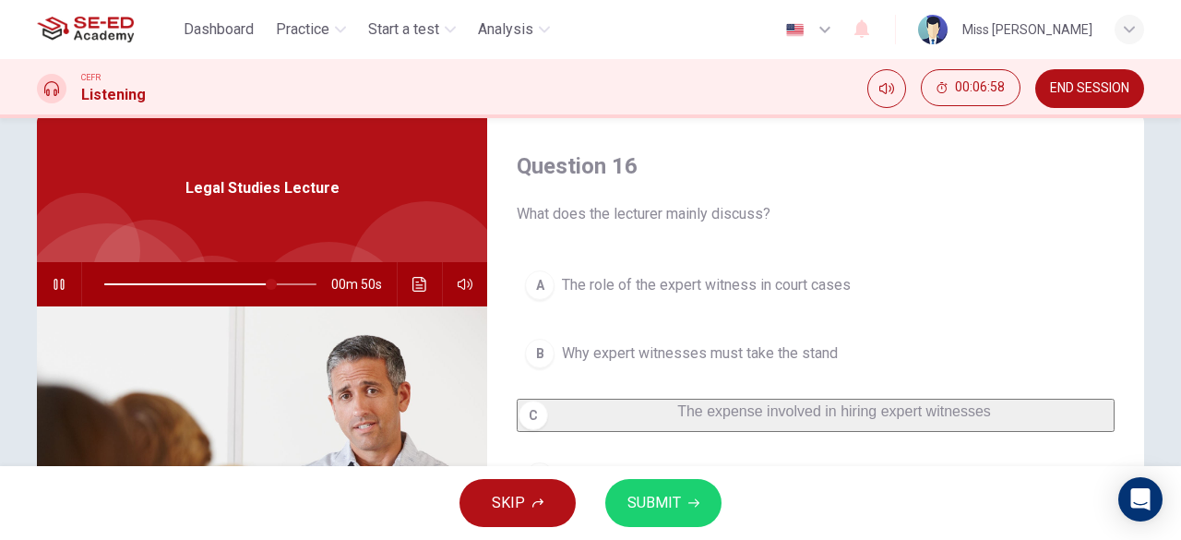
scroll to position [0, 0]
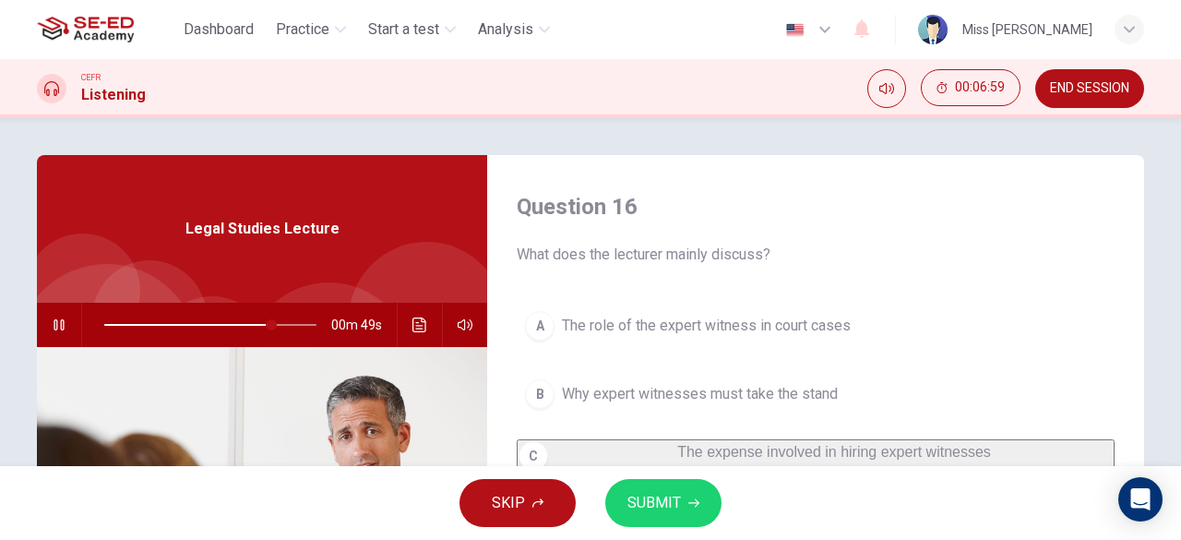
click at [675, 502] on span "SUBMIT" at bounding box center [654, 503] width 54 height 26
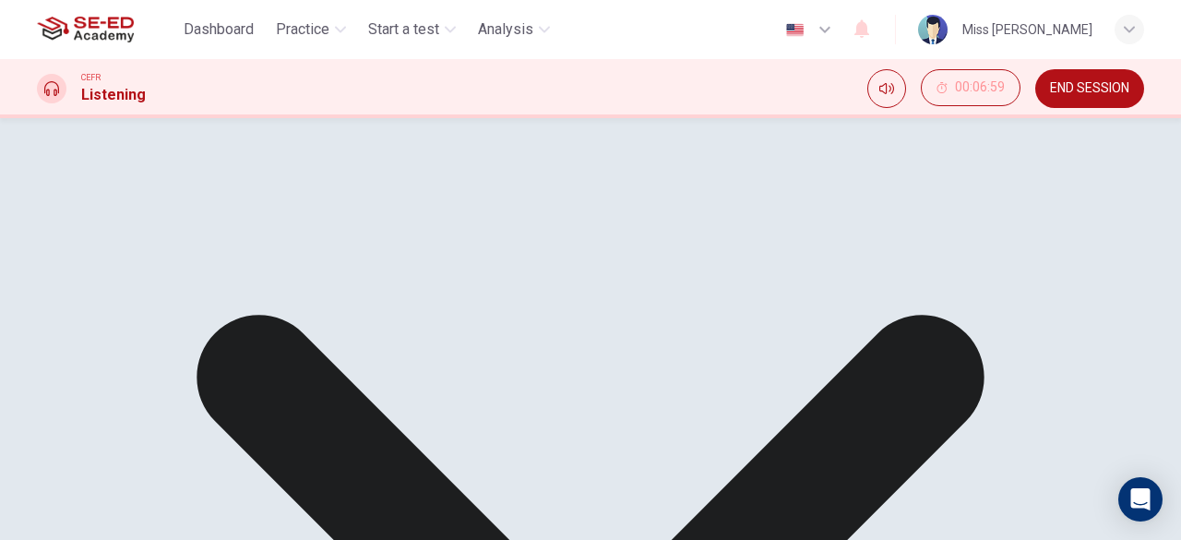
scroll to position [92, 0]
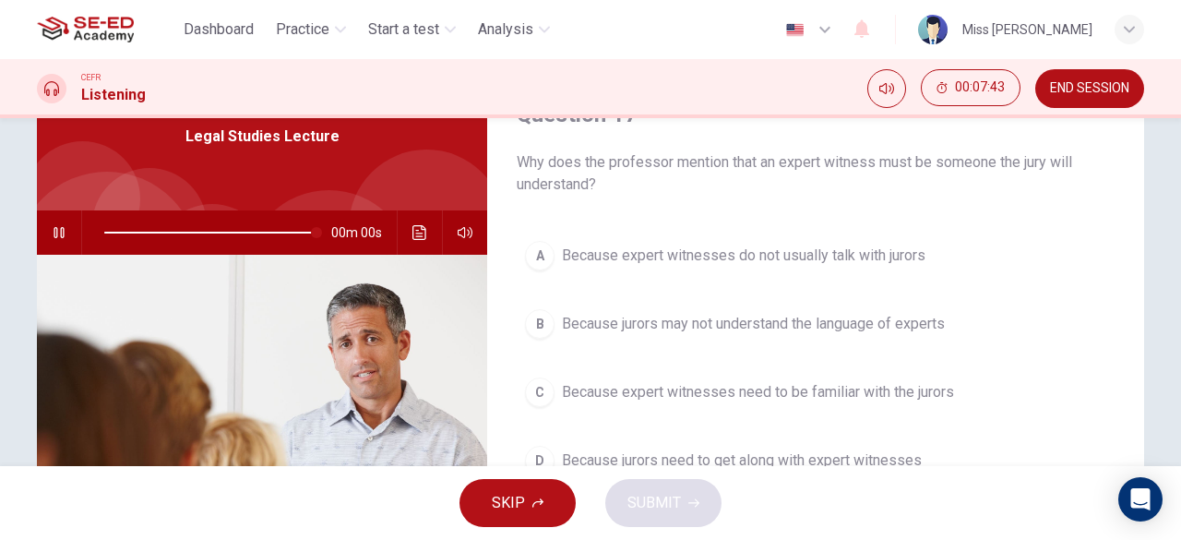
type input "0"
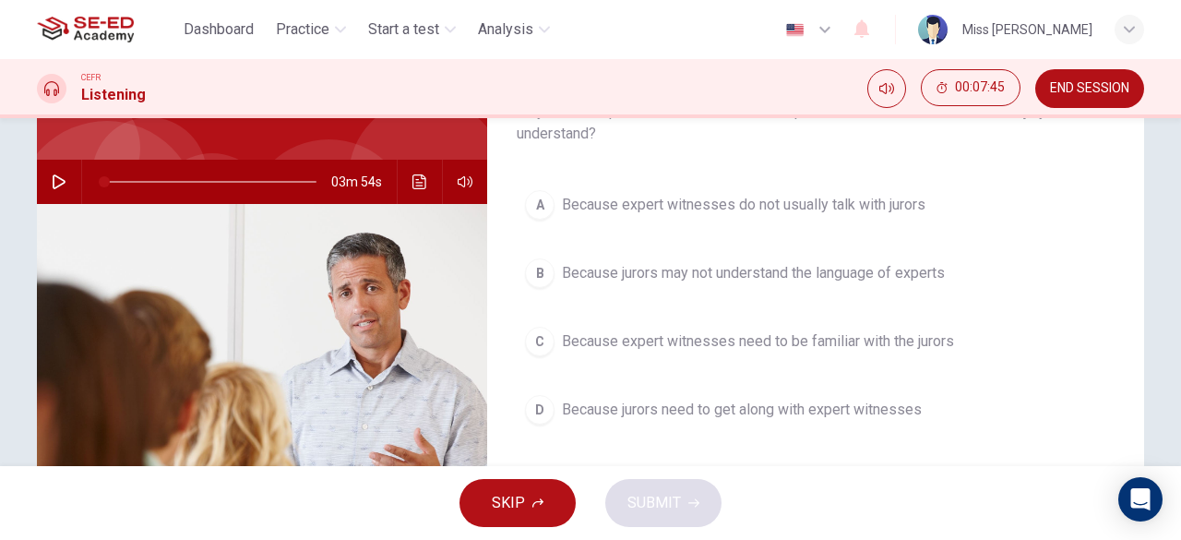
scroll to position [185, 0]
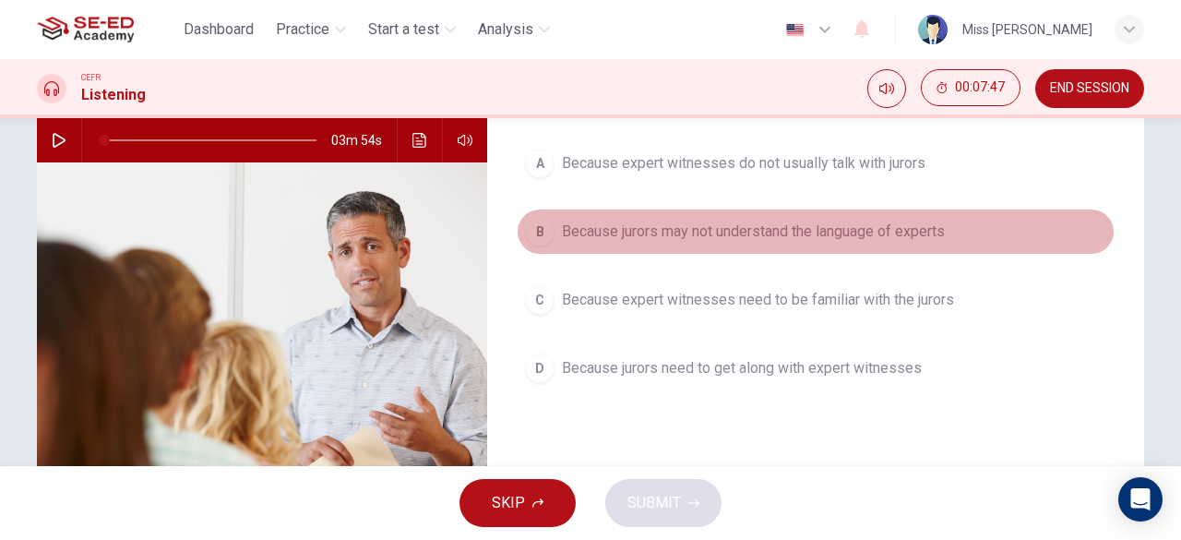
click at [841, 239] on span "Because jurors may not understand the language of experts" at bounding box center [753, 231] width 383 height 22
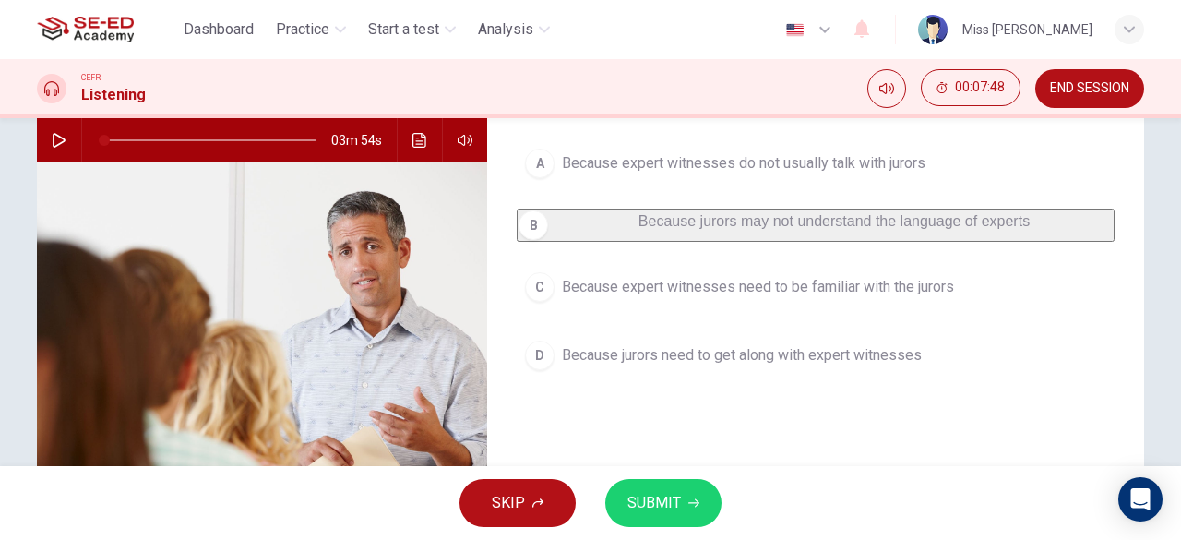
click at [650, 506] on span "SUBMIT" at bounding box center [654, 503] width 54 height 26
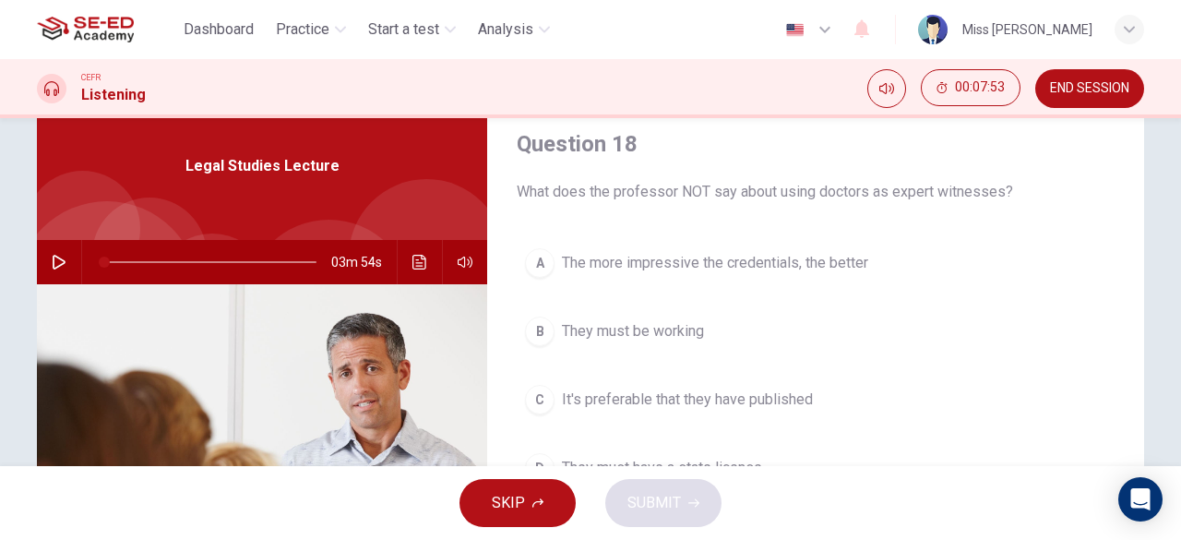
scroll to position [92, 0]
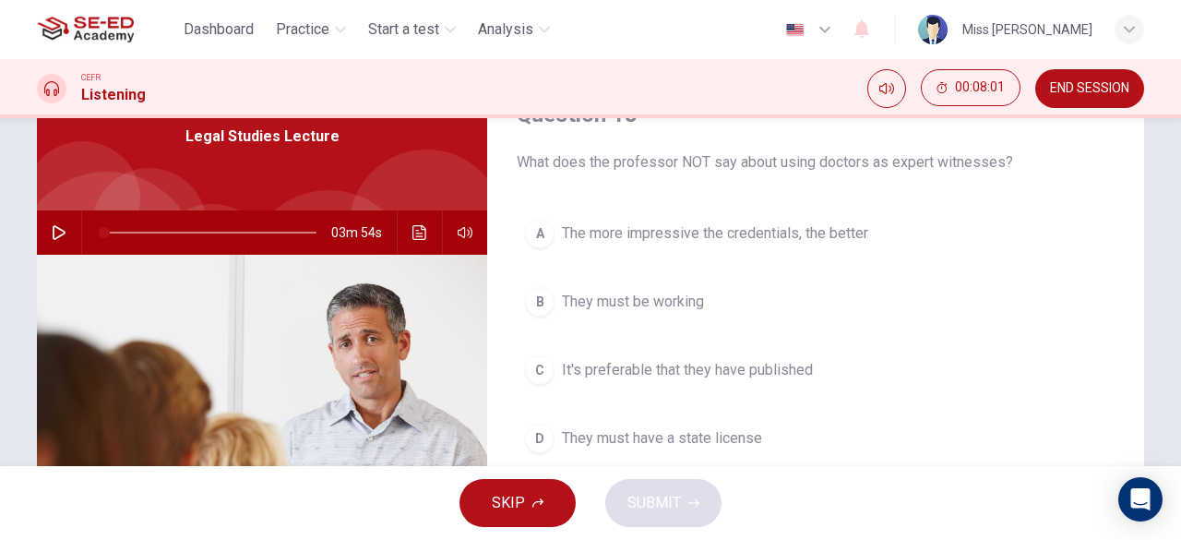
click at [657, 305] on span "They must be working" at bounding box center [633, 302] width 142 height 22
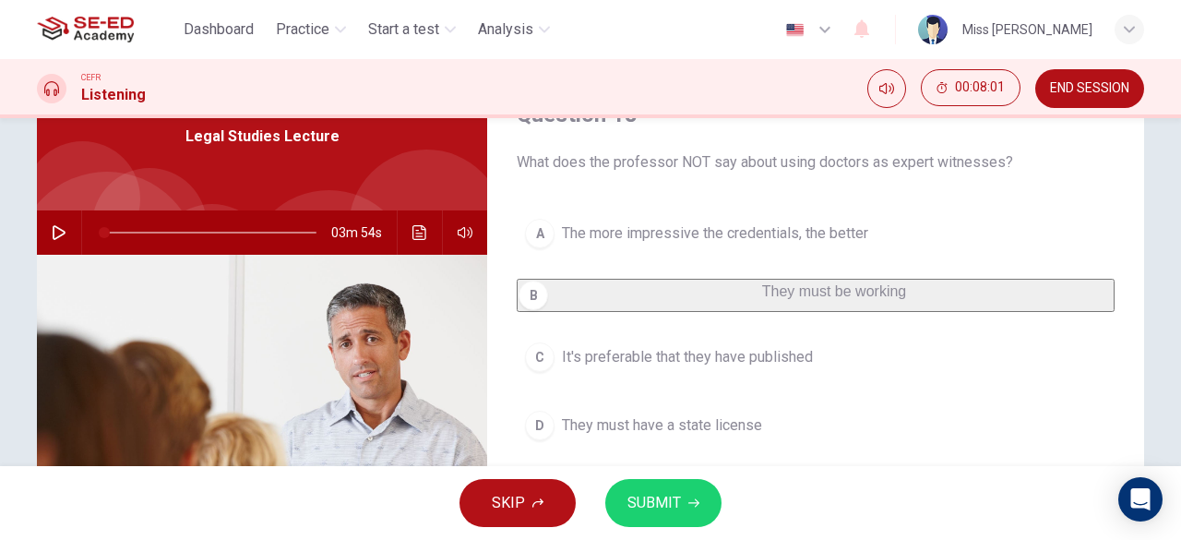
click at [686, 505] on button "SUBMIT" at bounding box center [663, 503] width 116 height 48
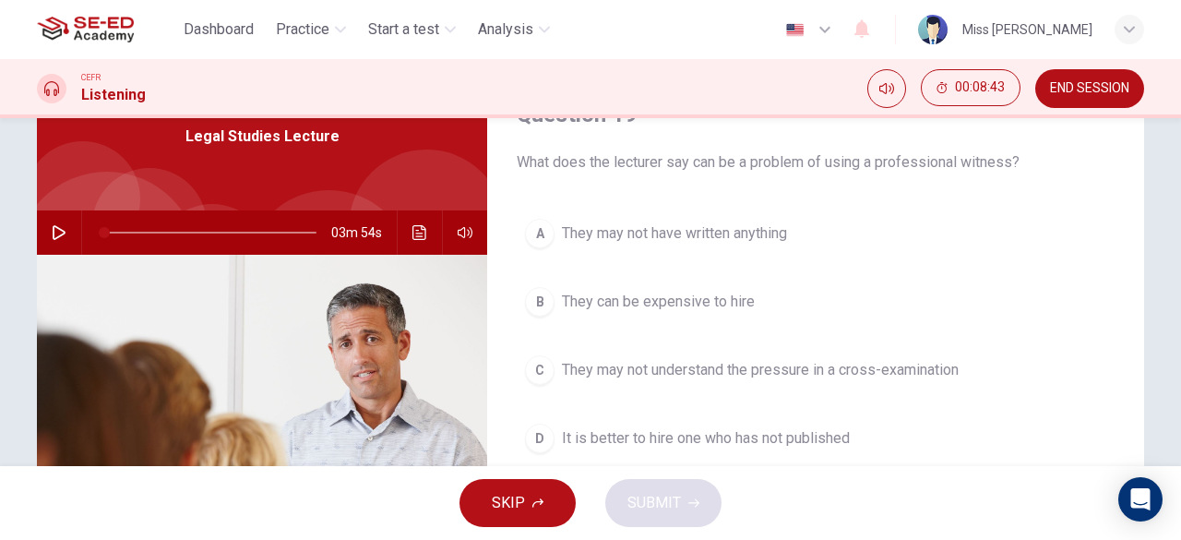
click at [672, 304] on span "They can be expensive to hire" at bounding box center [658, 302] width 193 height 22
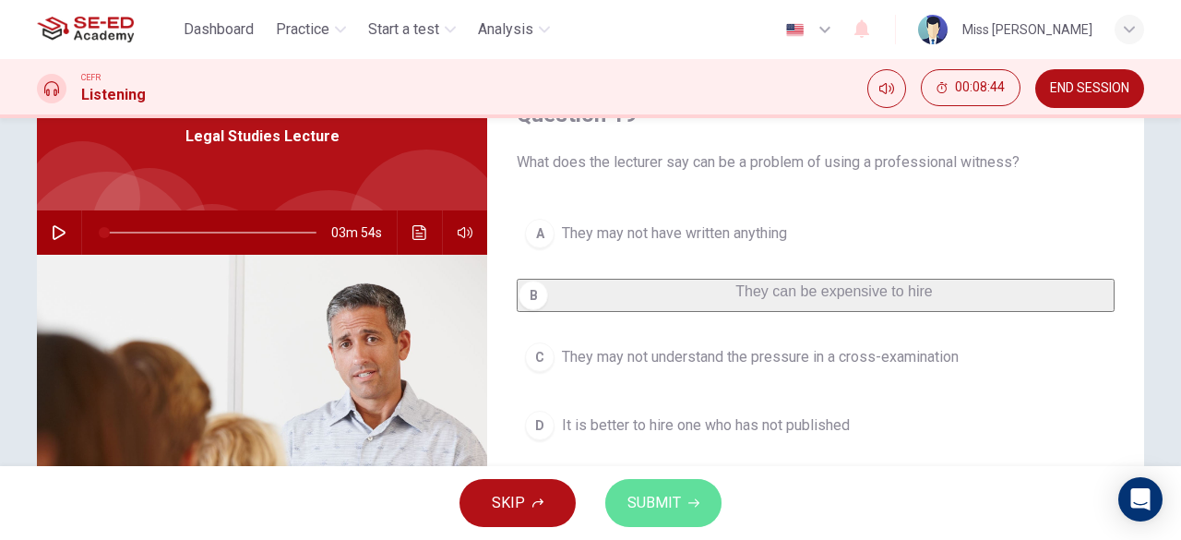
click at [696, 495] on button "SUBMIT" at bounding box center [663, 503] width 116 height 48
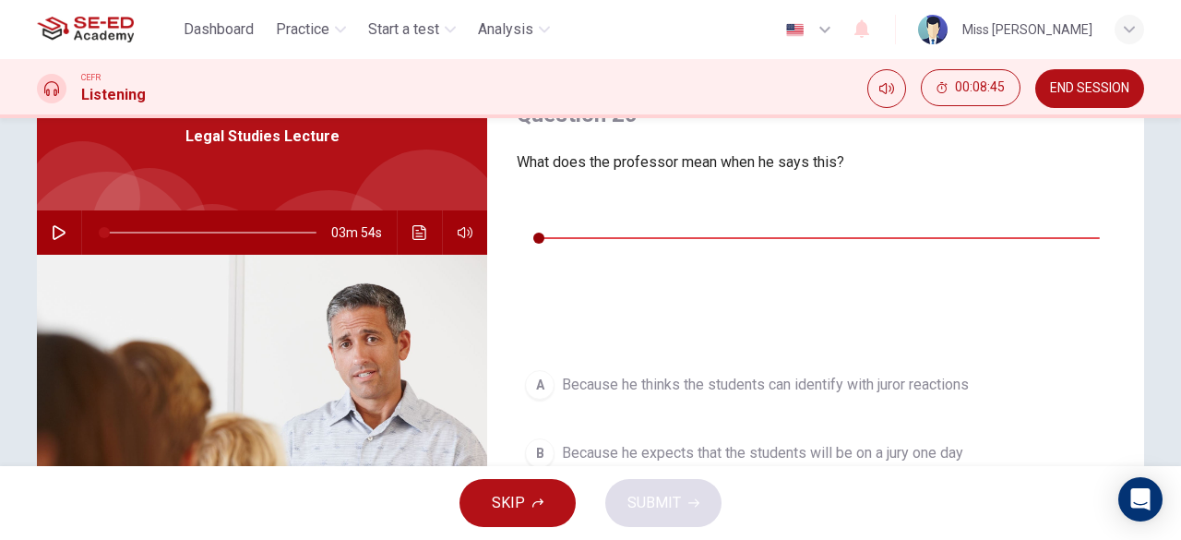
click at [530, 208] on icon "button" at bounding box center [531, 210] width 13 height 15
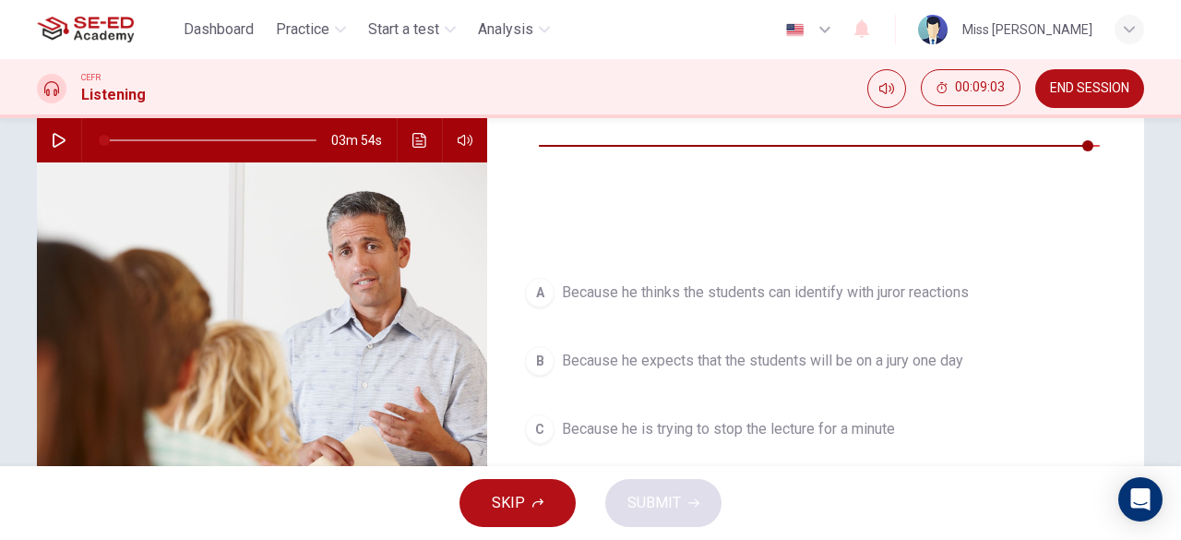
type input "0"
click at [600, 486] on span "Because he wants them to imagine being an expert witness" at bounding box center [754, 497] width 384 height 22
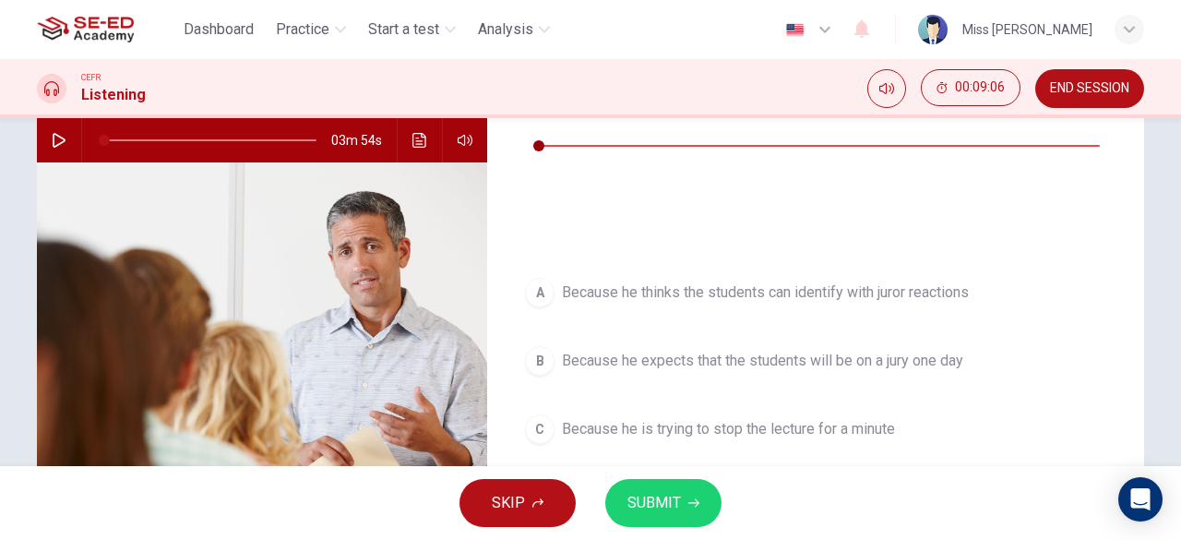
click at [698, 496] on button "SUBMIT" at bounding box center [663, 503] width 116 height 48
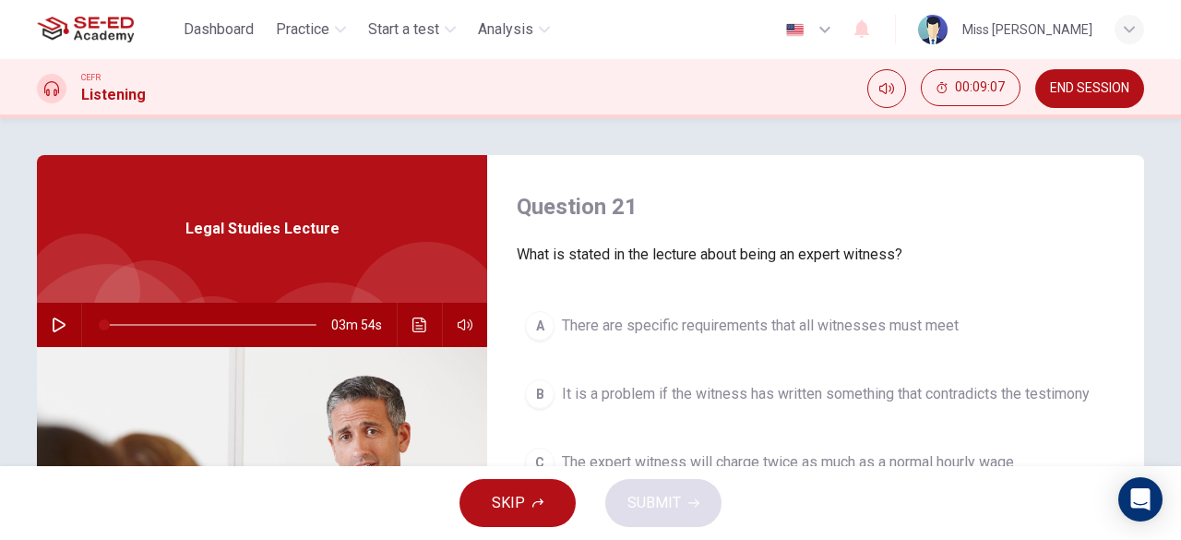
scroll to position [92, 0]
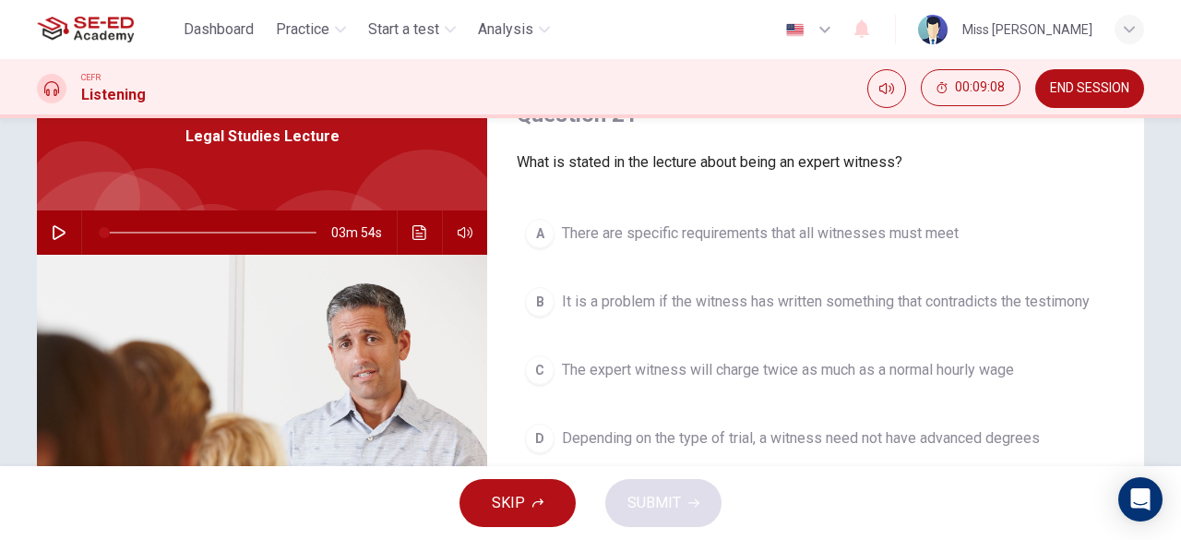
click at [670, 302] on span "It is a problem if the witness has written something that contradicts the testi…" at bounding box center [826, 302] width 528 height 22
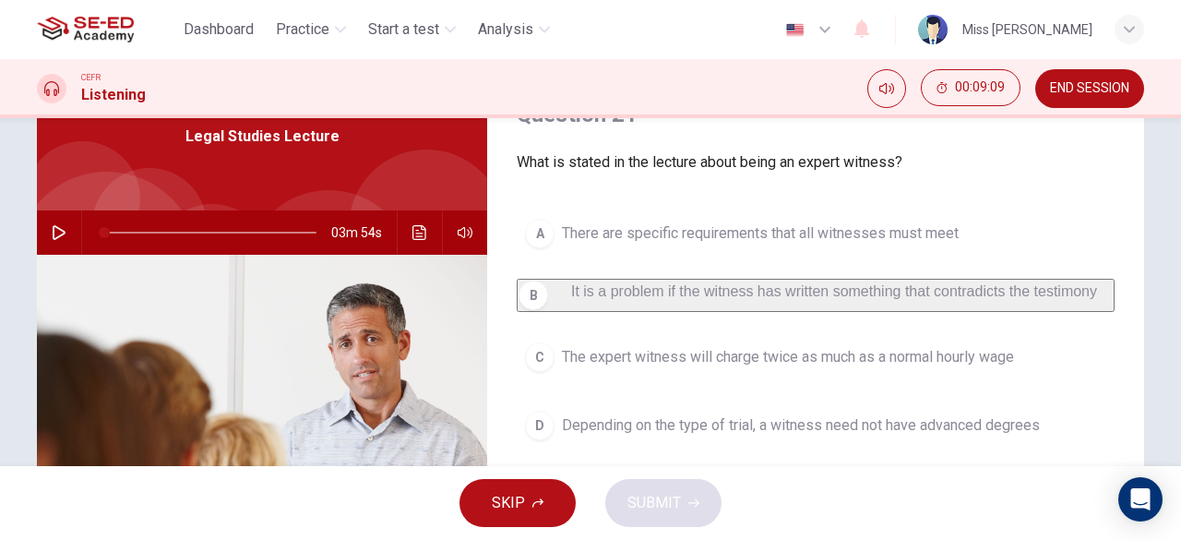
click at [675, 485] on div "SKIP SUBMIT" at bounding box center [590, 503] width 1181 height 74
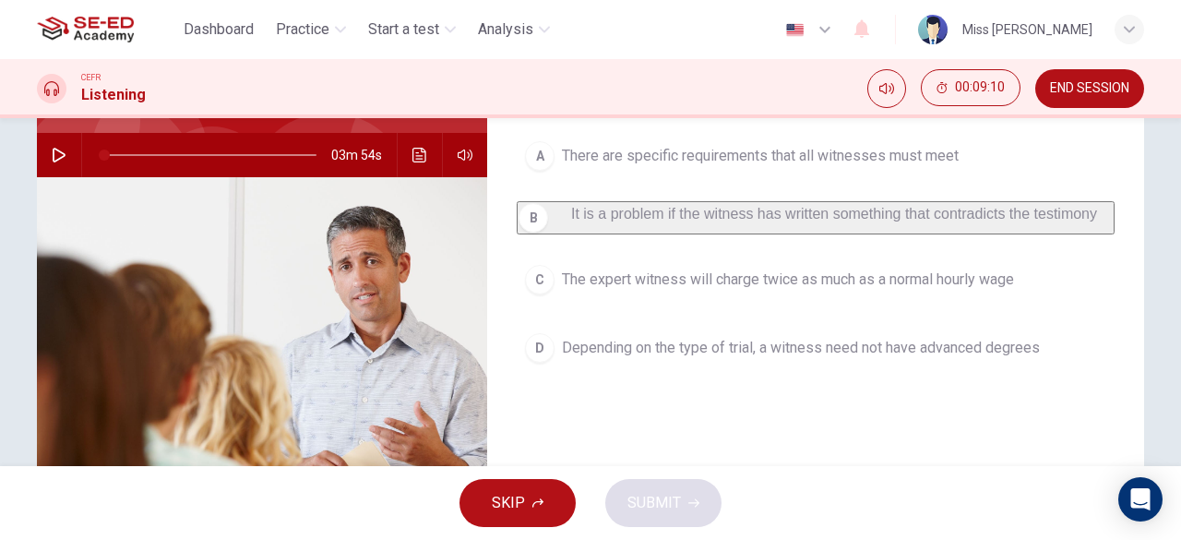
scroll to position [277, 0]
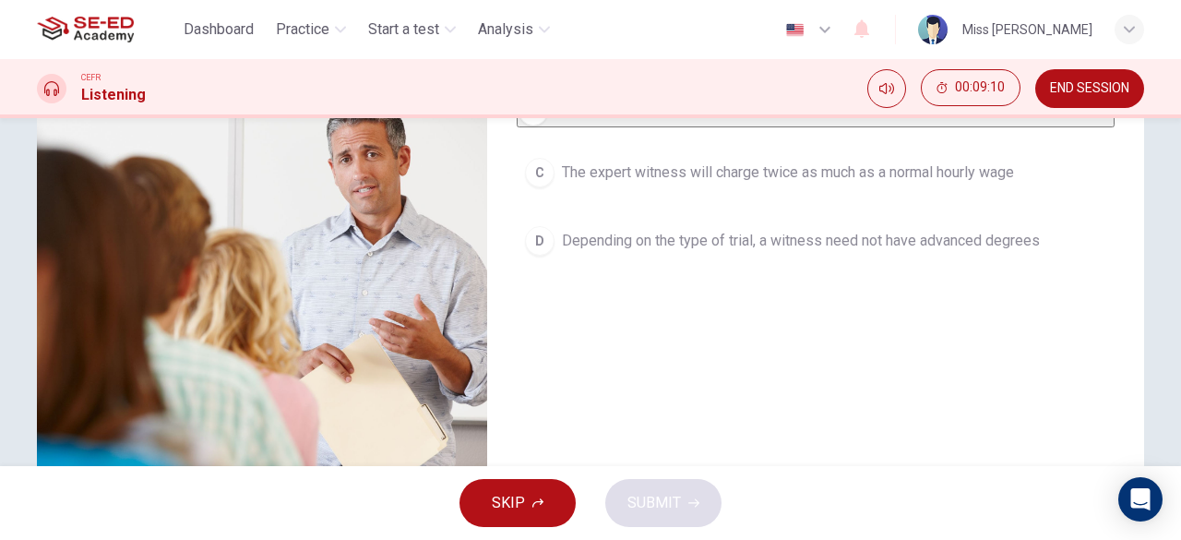
click at [644, 237] on button "D Depending on the type of trial, a witness need not have advanced degrees" at bounding box center [816, 241] width 598 height 46
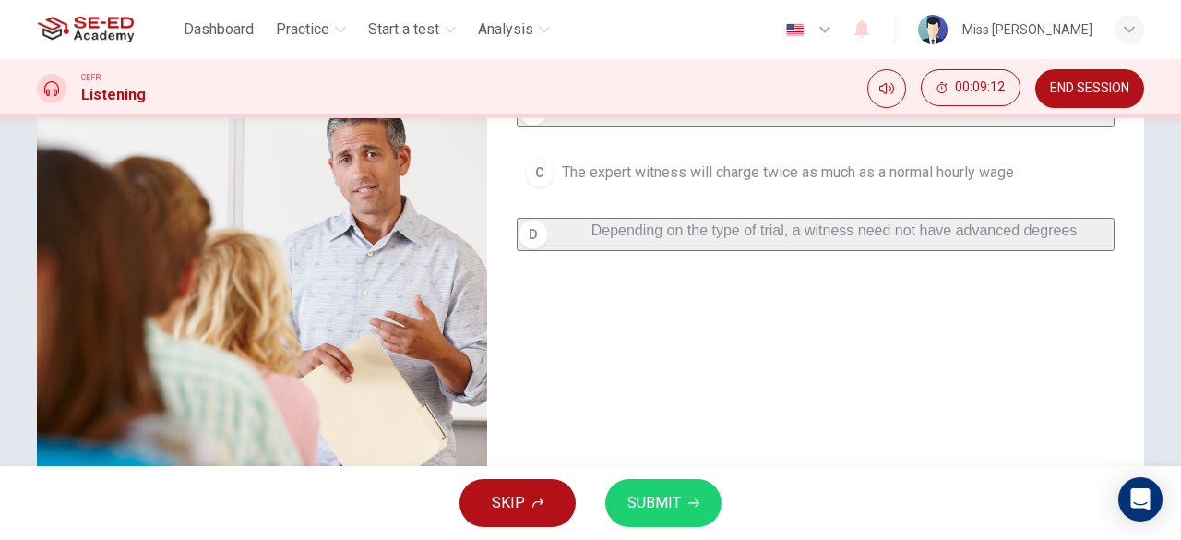
click at [670, 501] on span "SUBMIT" at bounding box center [654, 503] width 54 height 26
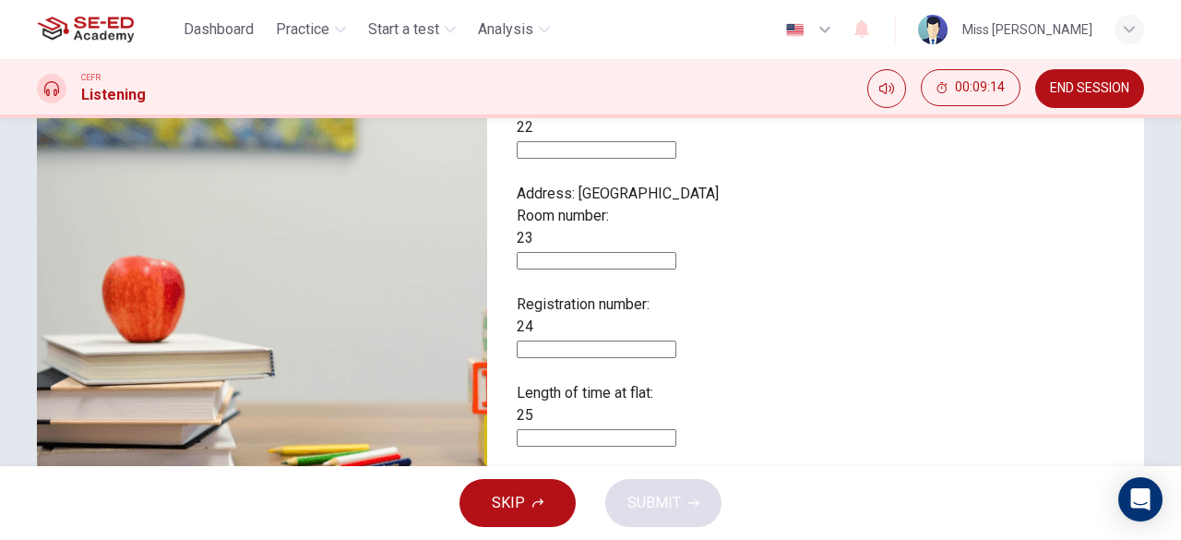
scroll to position [183, 0]
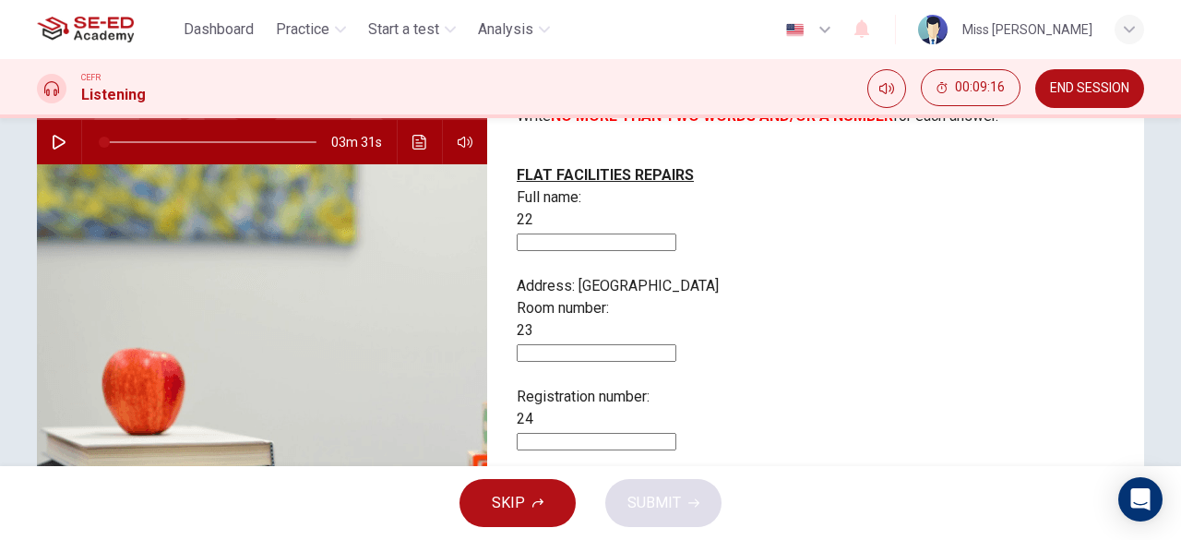
click at [676, 344] on input at bounding box center [597, 353] width 160 height 18
click at [676, 233] on input at bounding box center [597, 242] width 160 height 18
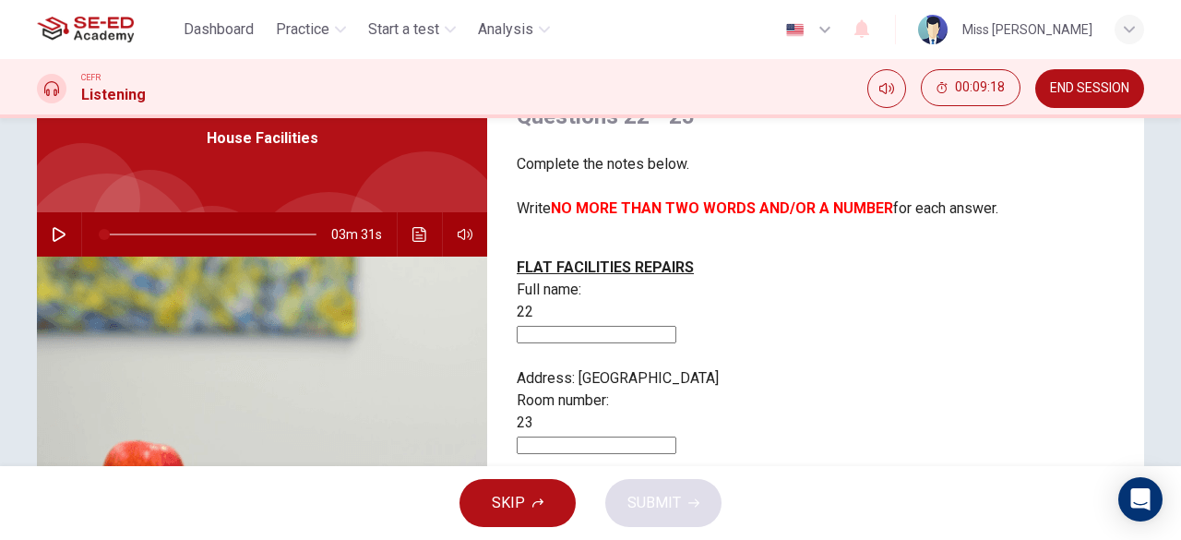
scroll to position [0, 0]
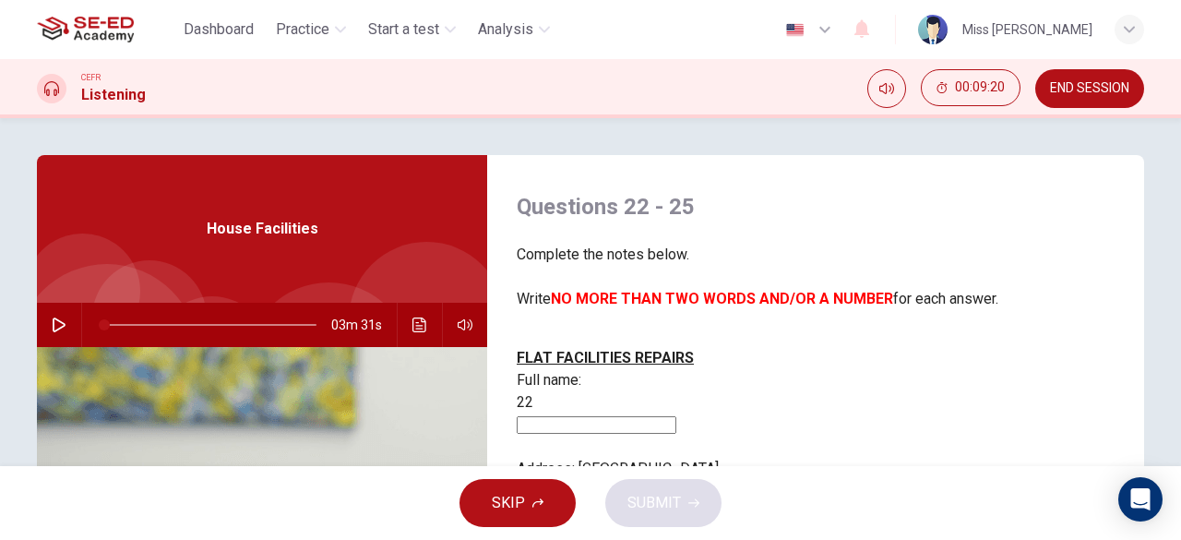
drag, startPoint x: 72, startPoint y: 23, endPoint x: 683, endPoint y: 148, distance: 623.3
click at [72, 23] on img at bounding box center [85, 29] width 97 height 37
